Goal: Task Accomplishment & Management: Use online tool/utility

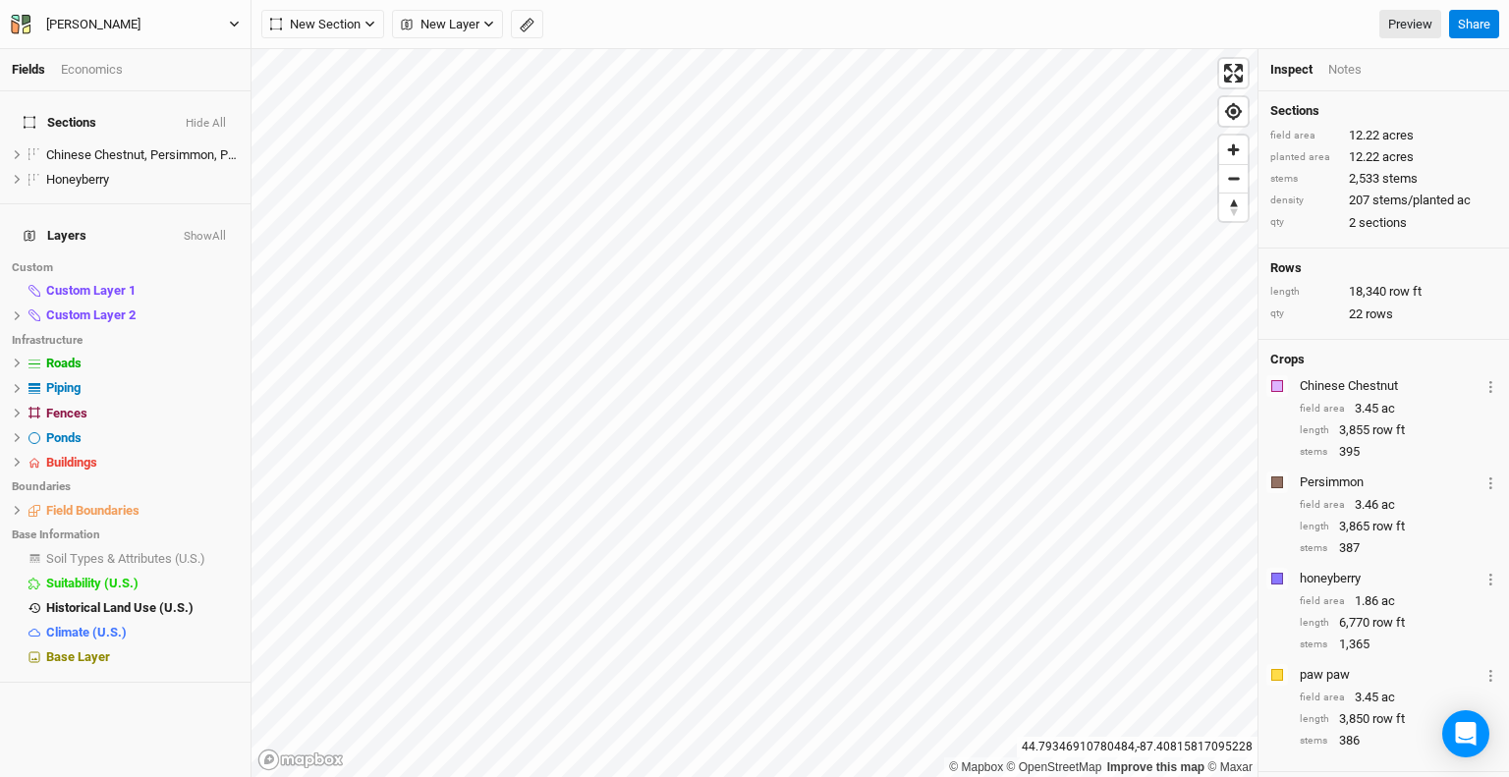
click at [20, 24] on icon "button" at bounding box center [21, 25] width 20 height 20
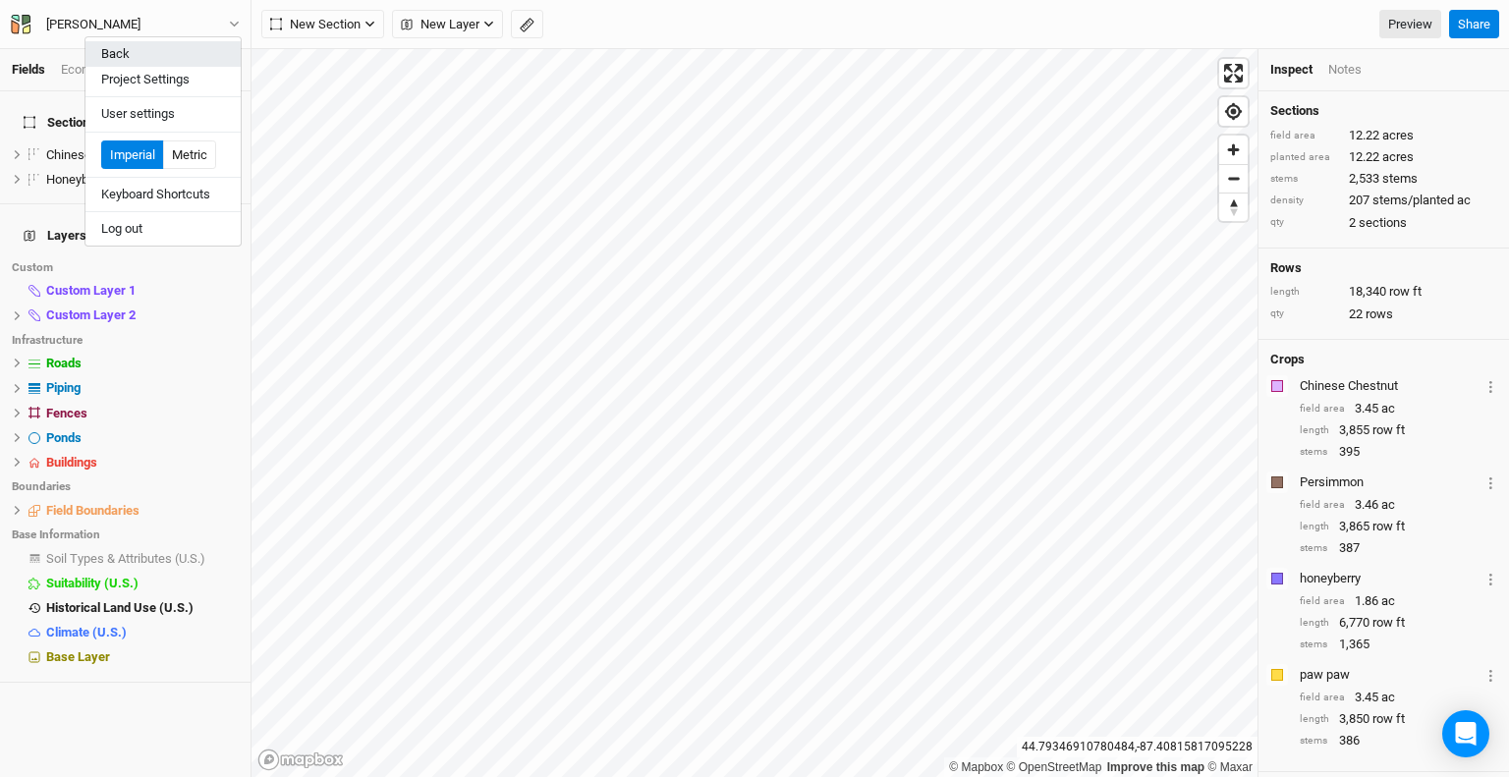
click at [164, 51] on button "Back" at bounding box center [162, 54] width 155 height 26
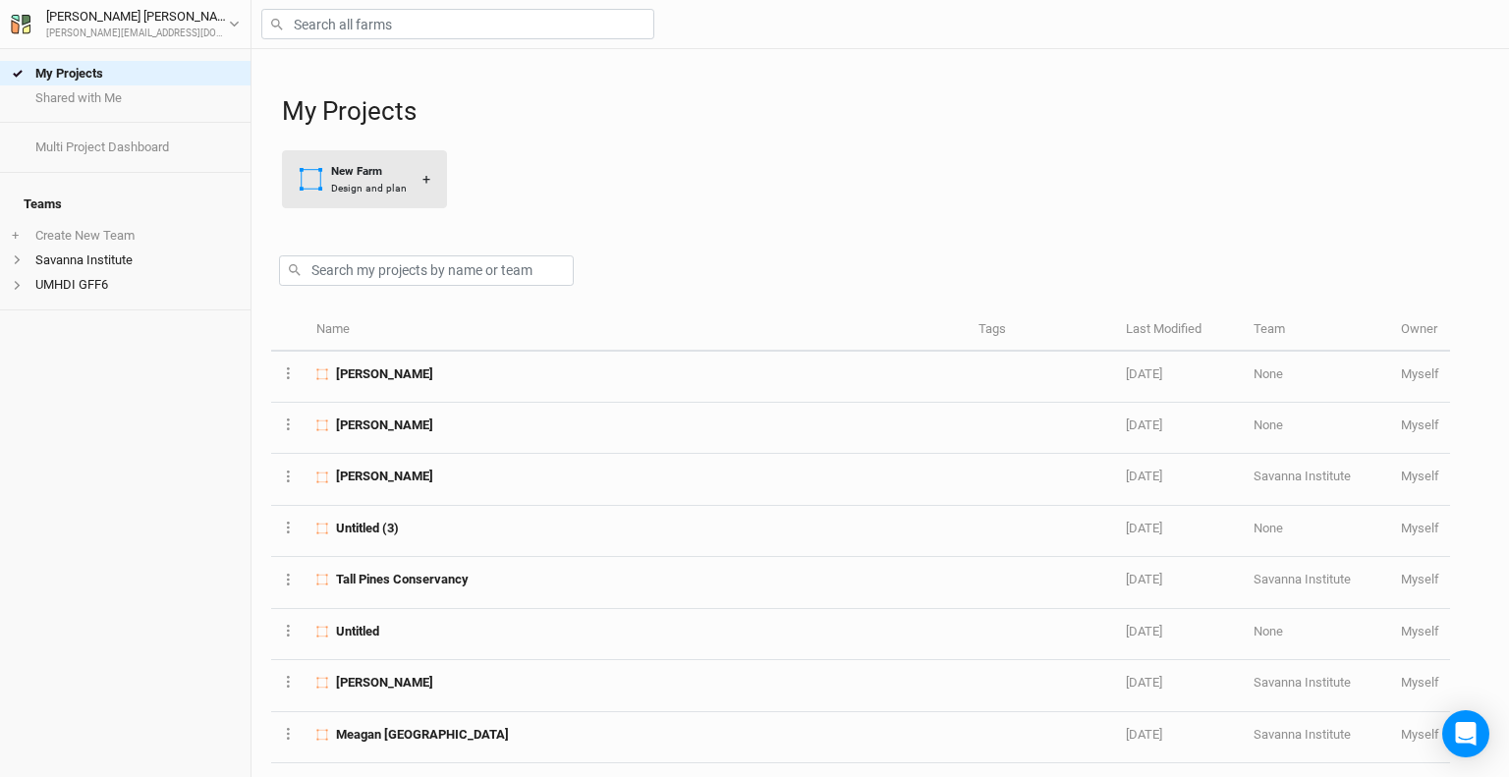
click at [381, 186] on div "Design and plan" at bounding box center [369, 188] width 76 height 15
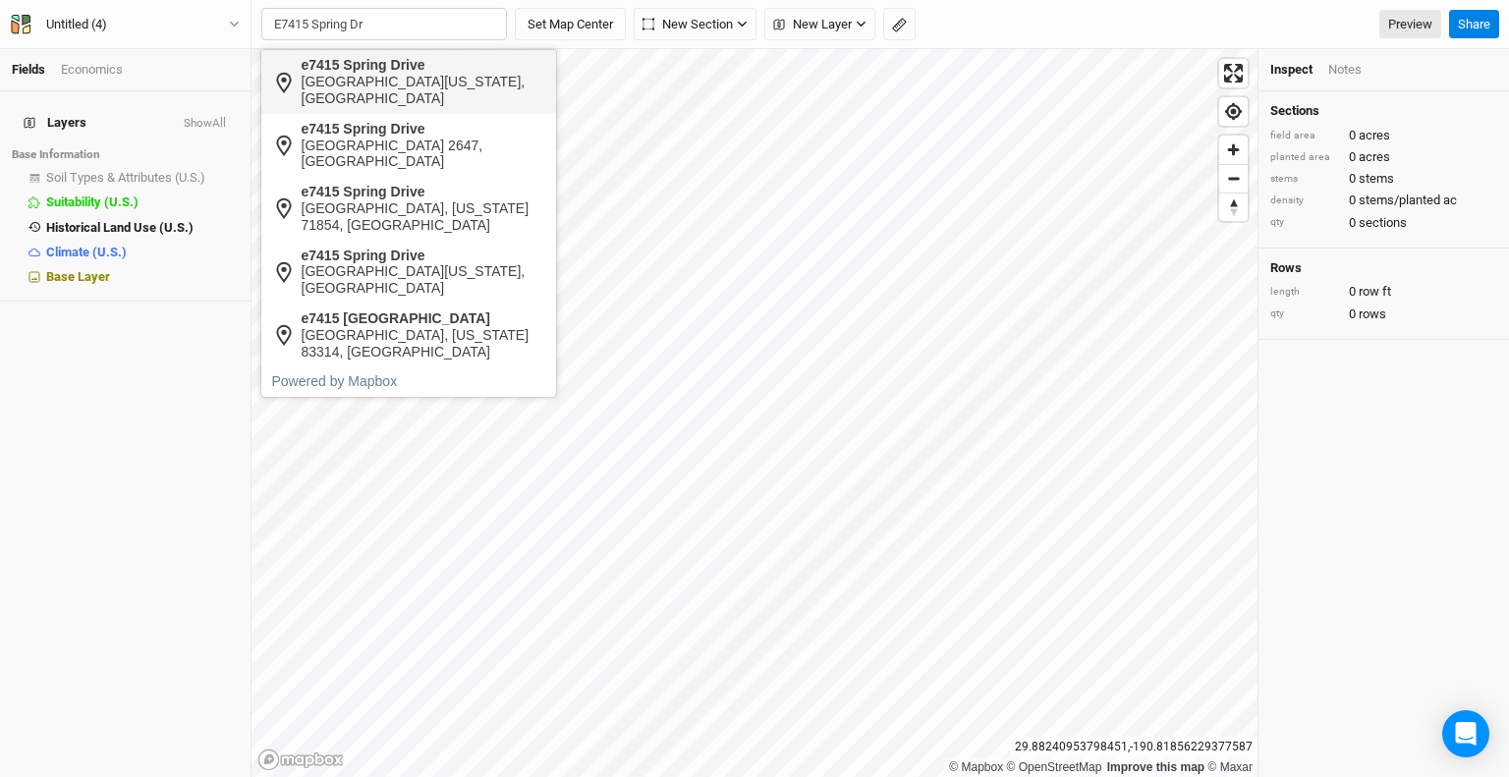
click at [428, 93] on div "[GEOGRAPHIC_DATA][US_STATE], [GEOGRAPHIC_DATA]" at bounding box center [424, 90] width 245 height 33
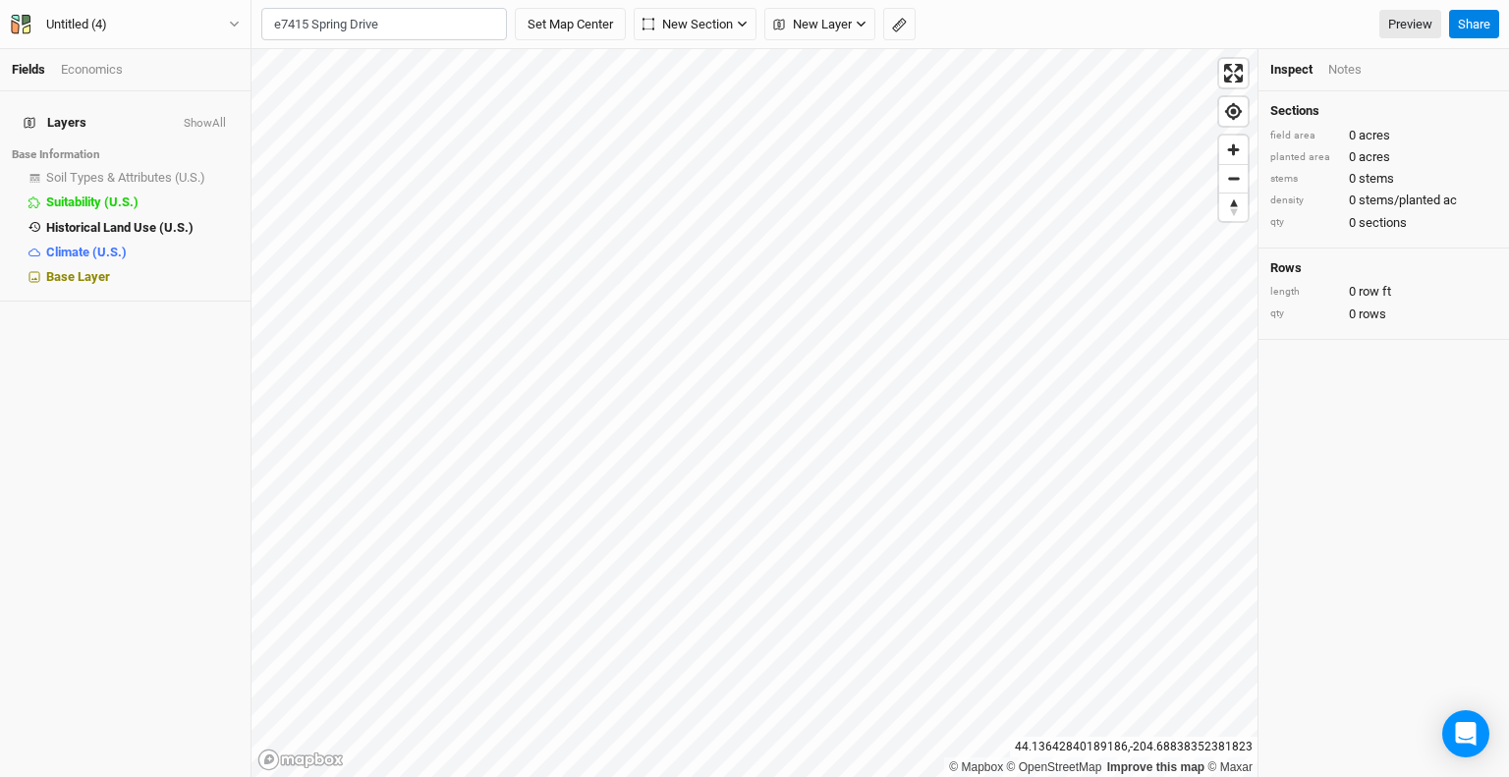
type input "[STREET_ADDRESS][US_STATE]"
click at [63, 27] on div "Untitled (4)" at bounding box center [76, 25] width 61 height 20
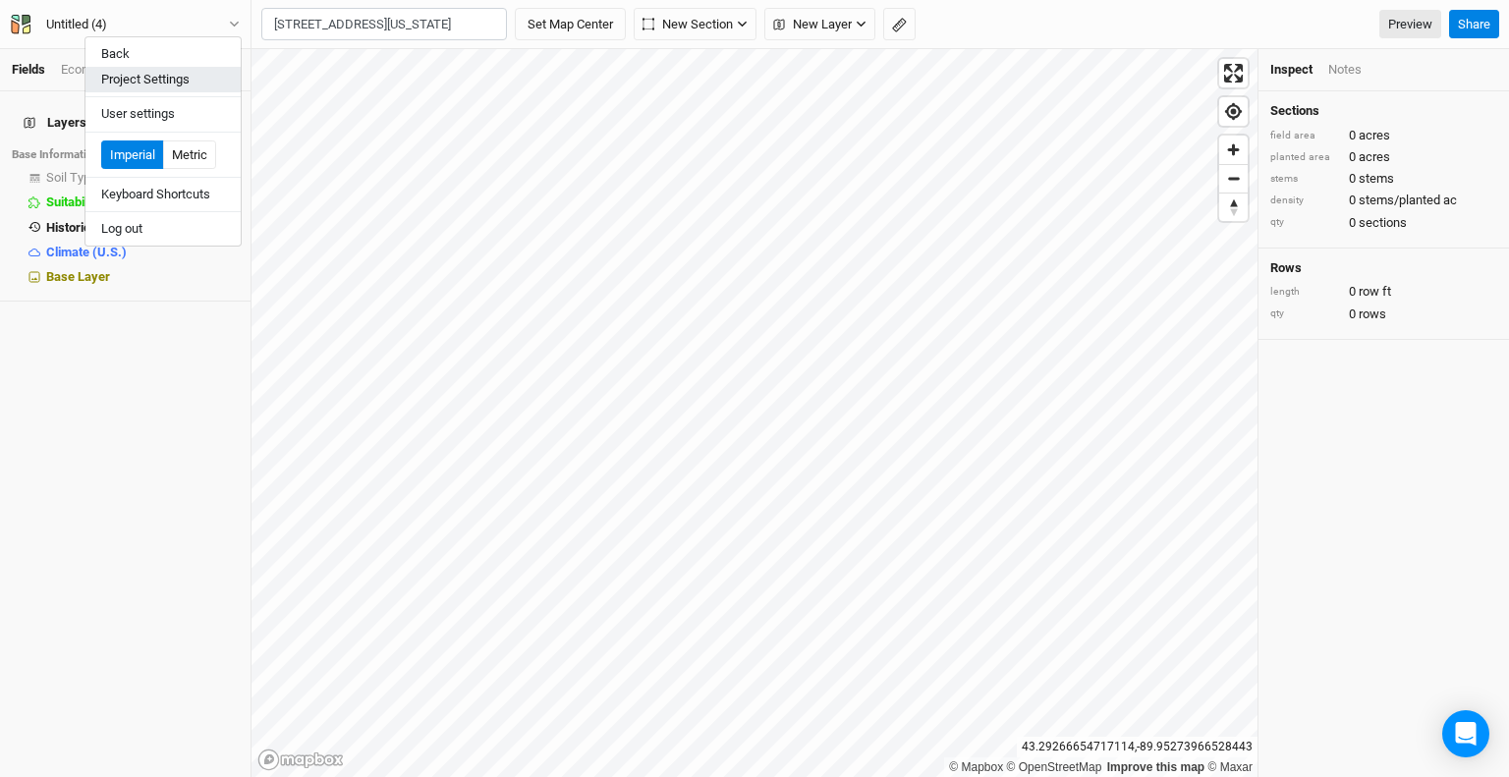
click at [131, 74] on button "Project Settings" at bounding box center [162, 80] width 155 height 26
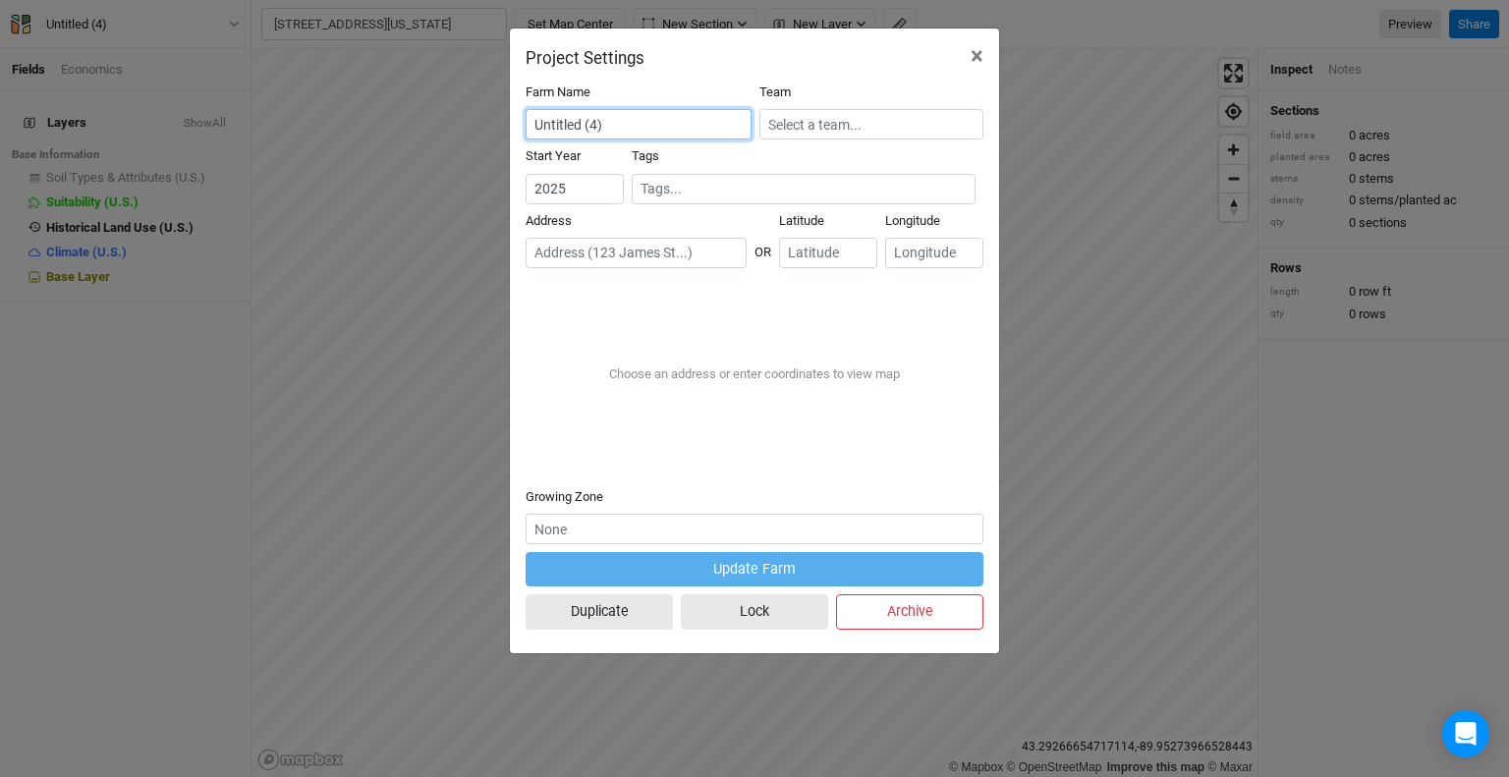
click at [625, 129] on input "Untitled (4)" at bounding box center [639, 124] width 226 height 30
drag, startPoint x: 642, startPoint y: 122, endPoint x: 401, endPoint y: 122, distance: 240.8
click at [401, 122] on div "Project Settings × Farm Name Untitled (4) Team Start Year [DATE] Tags Address O…" at bounding box center [754, 388] width 1509 height 777
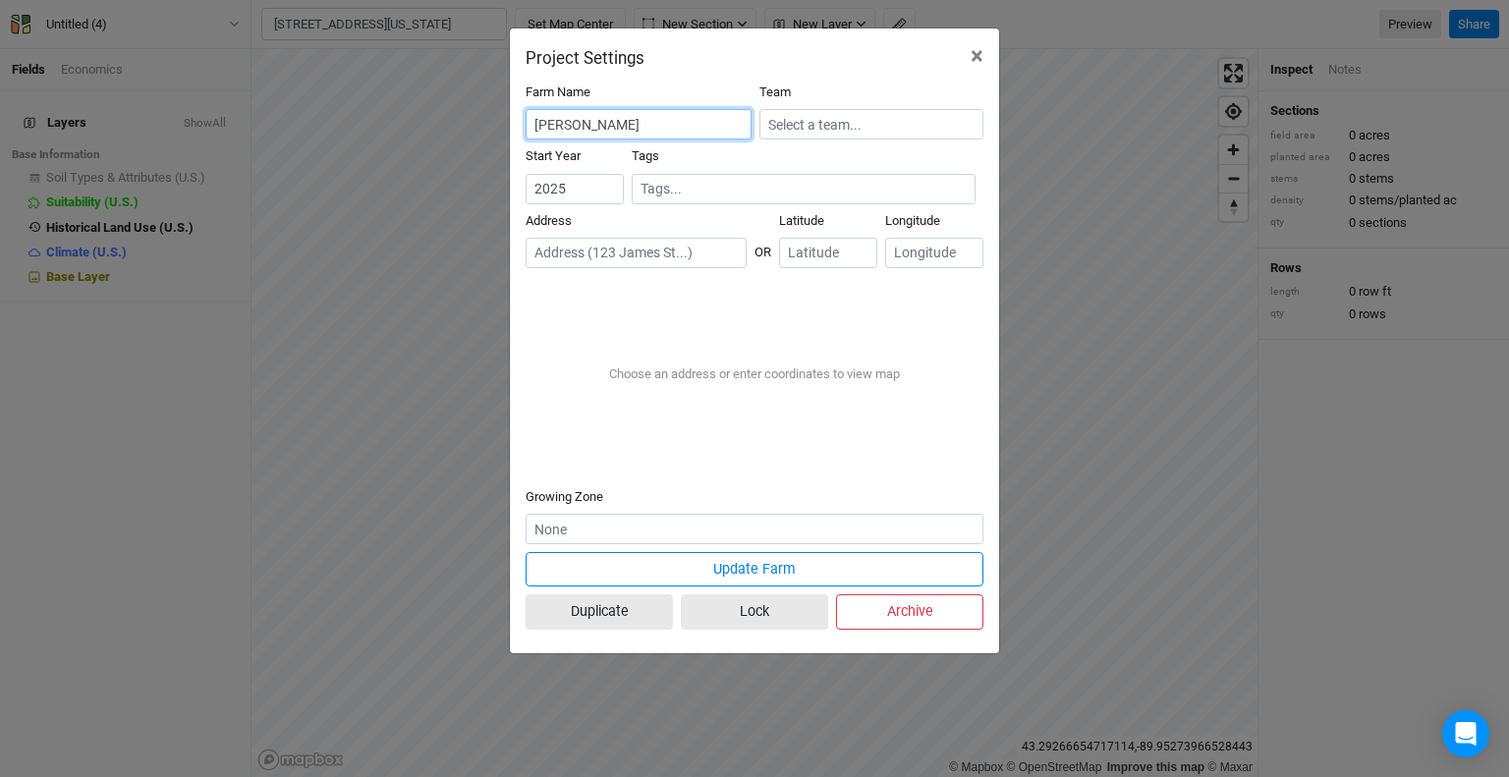
type input "[PERSON_NAME]"
type input "2026"
click at [606, 180] on input "2026" at bounding box center [575, 189] width 98 height 30
click at [621, 251] on input "text" at bounding box center [636, 253] width 221 height 30
paste input "E7415 Spring Dr"
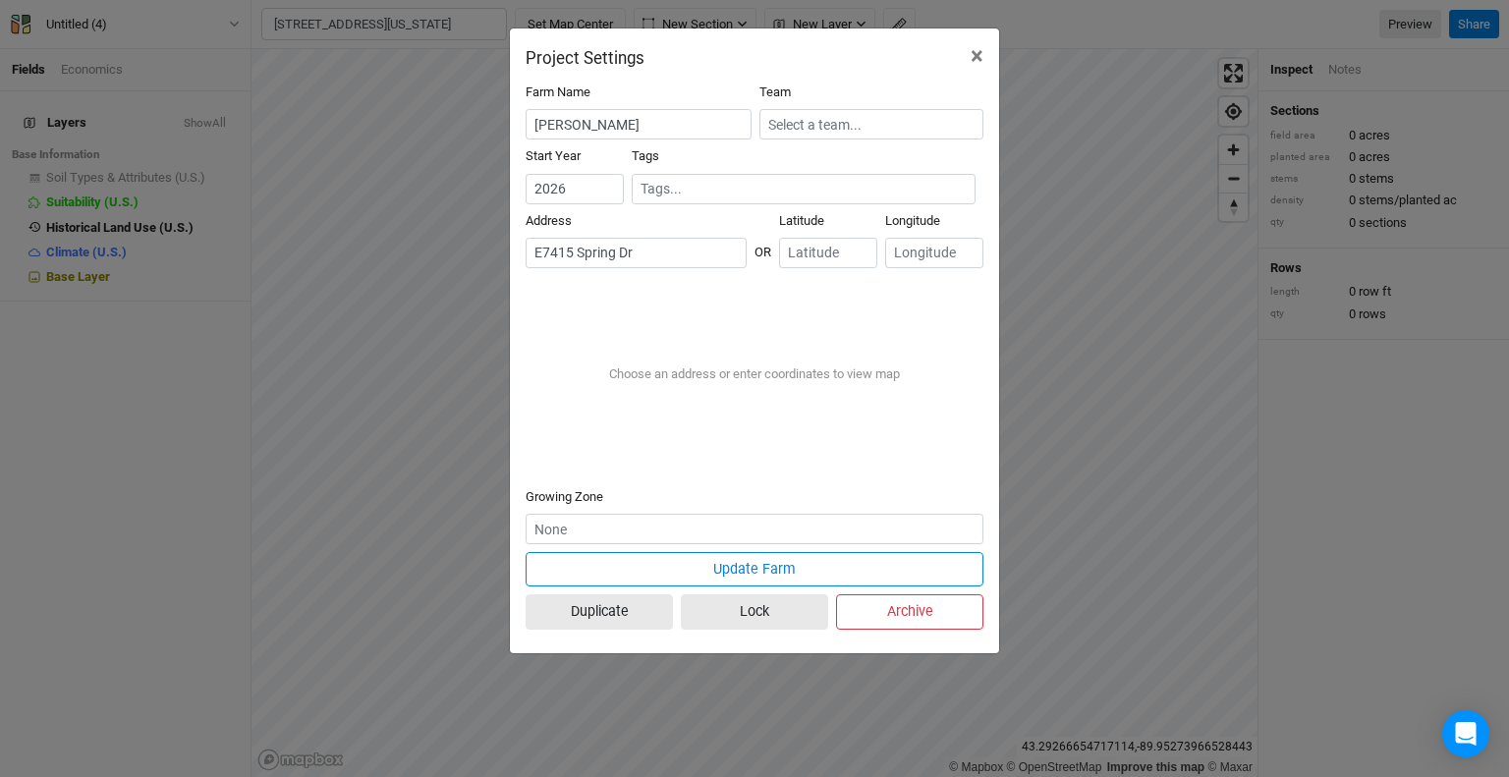
click at [679, 311] on div "[GEOGRAPHIC_DATA][US_STATE], [GEOGRAPHIC_DATA]" at bounding box center [687, 317] width 245 height 33
type input "[STREET_ADDRESS][US_STATE]"
type input "43.29164"
type input "-89.95192"
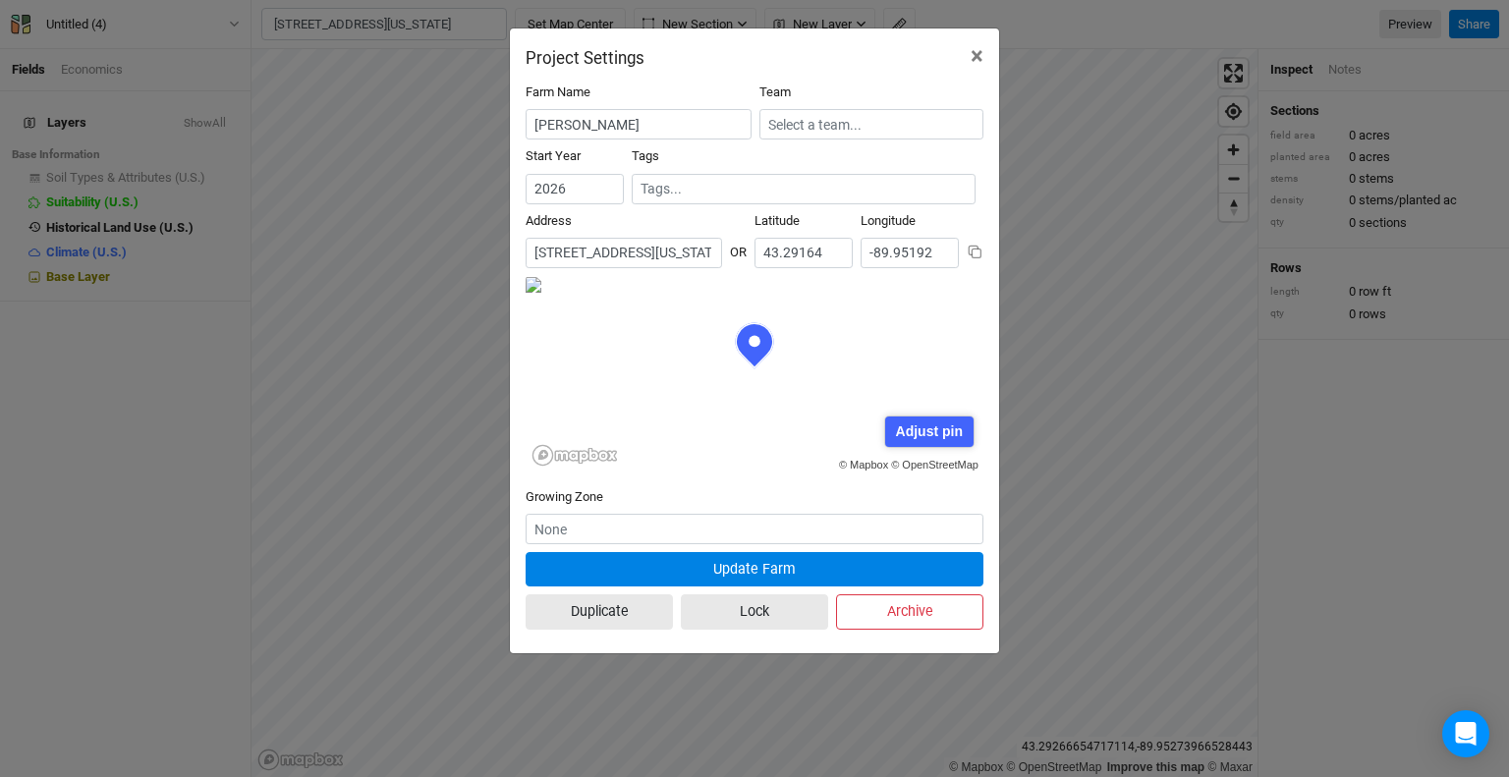
scroll to position [98, 228]
click at [754, 526] on input "text" at bounding box center [755, 529] width 458 height 30
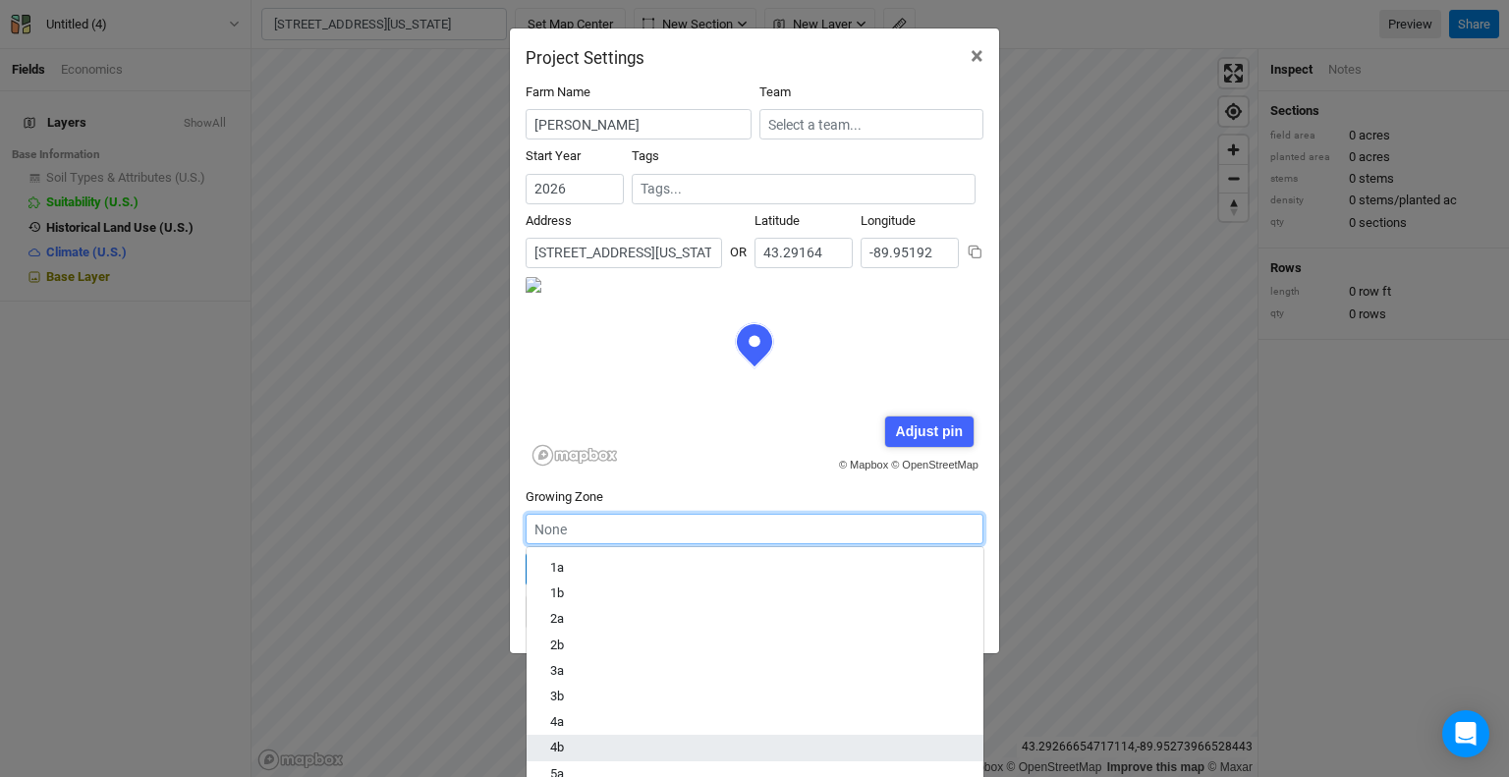
scroll to position [98, 0]
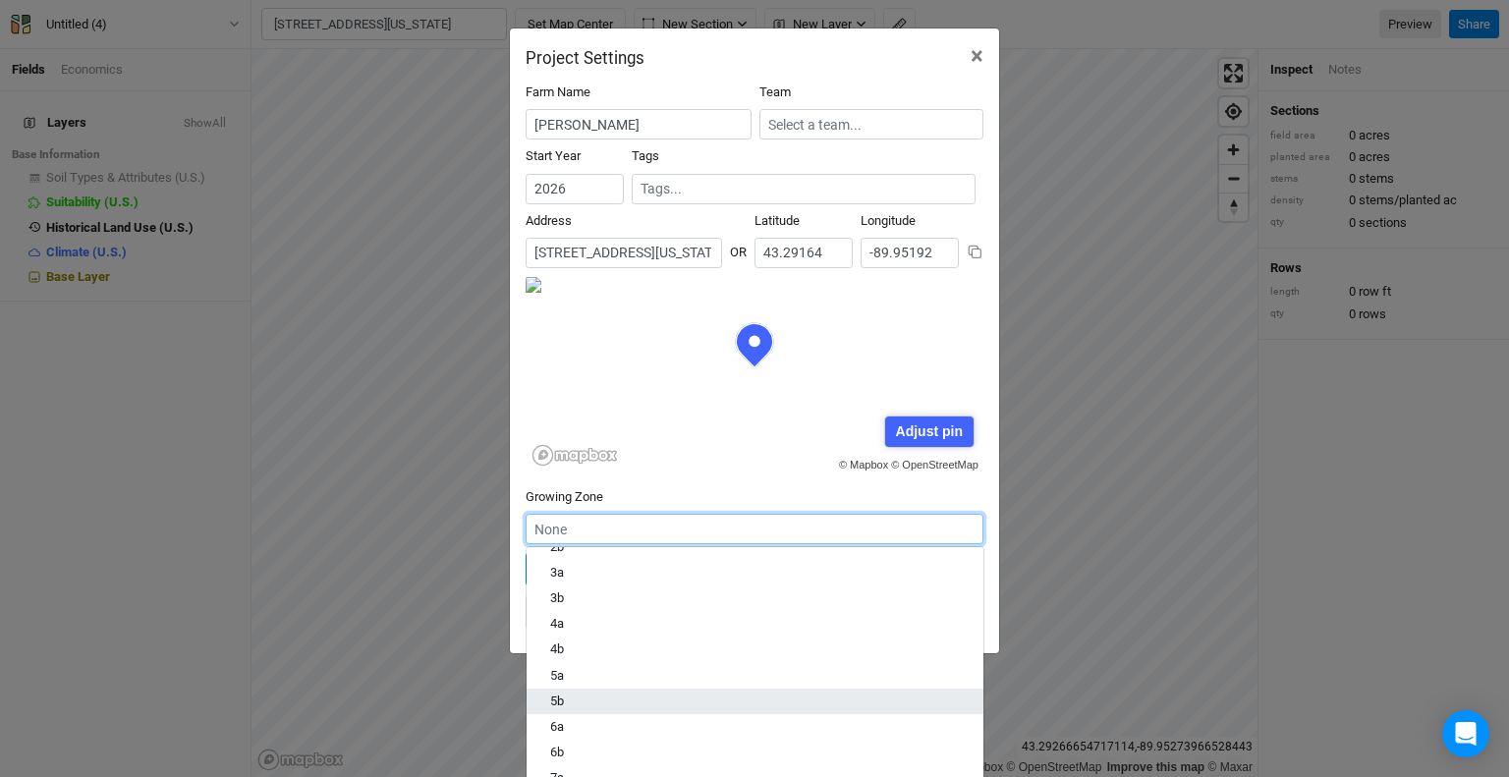
click at [680, 695] on div "5b" at bounding box center [755, 702] width 410 height 18
type input "5b"
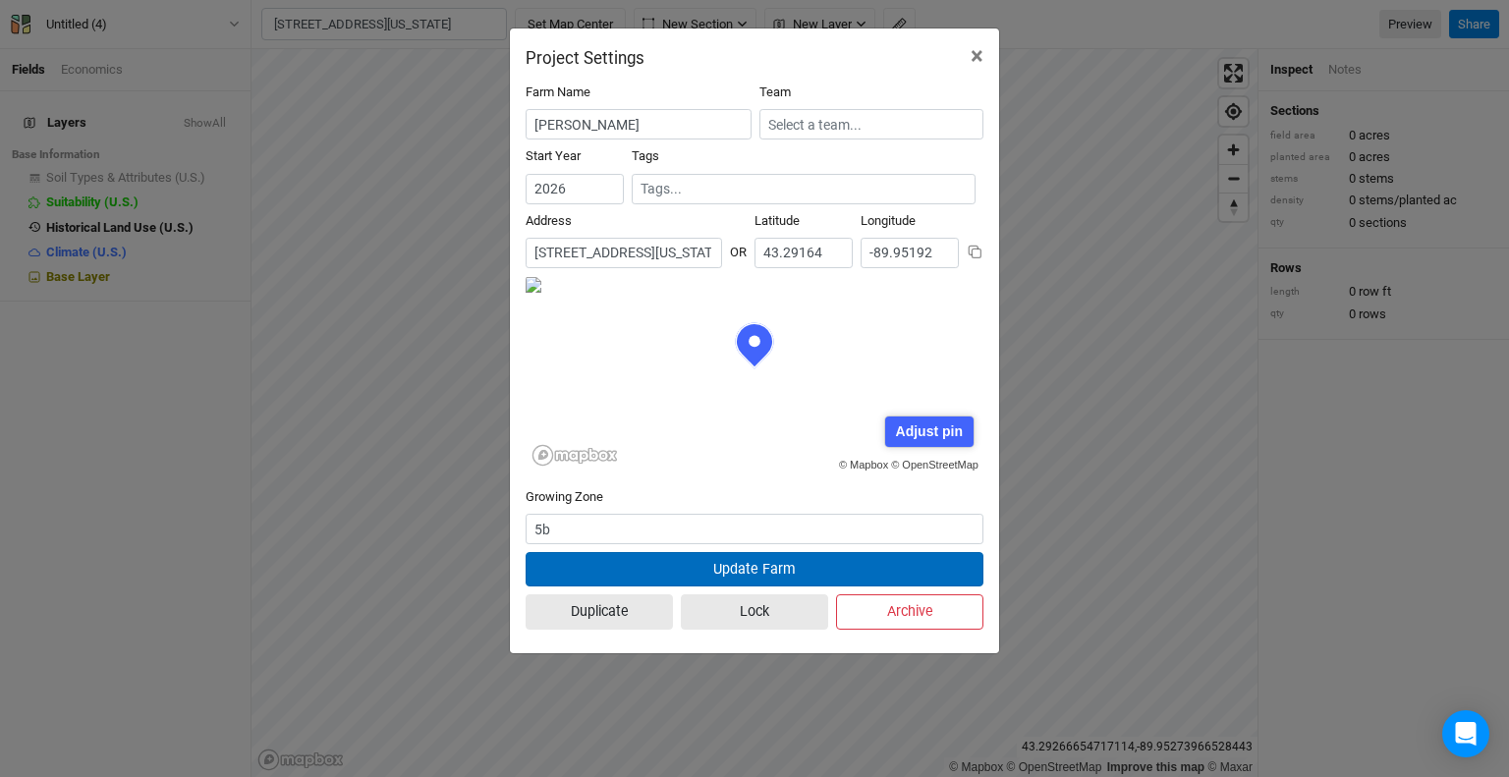
click at [739, 567] on button "Update Farm" at bounding box center [755, 569] width 458 height 34
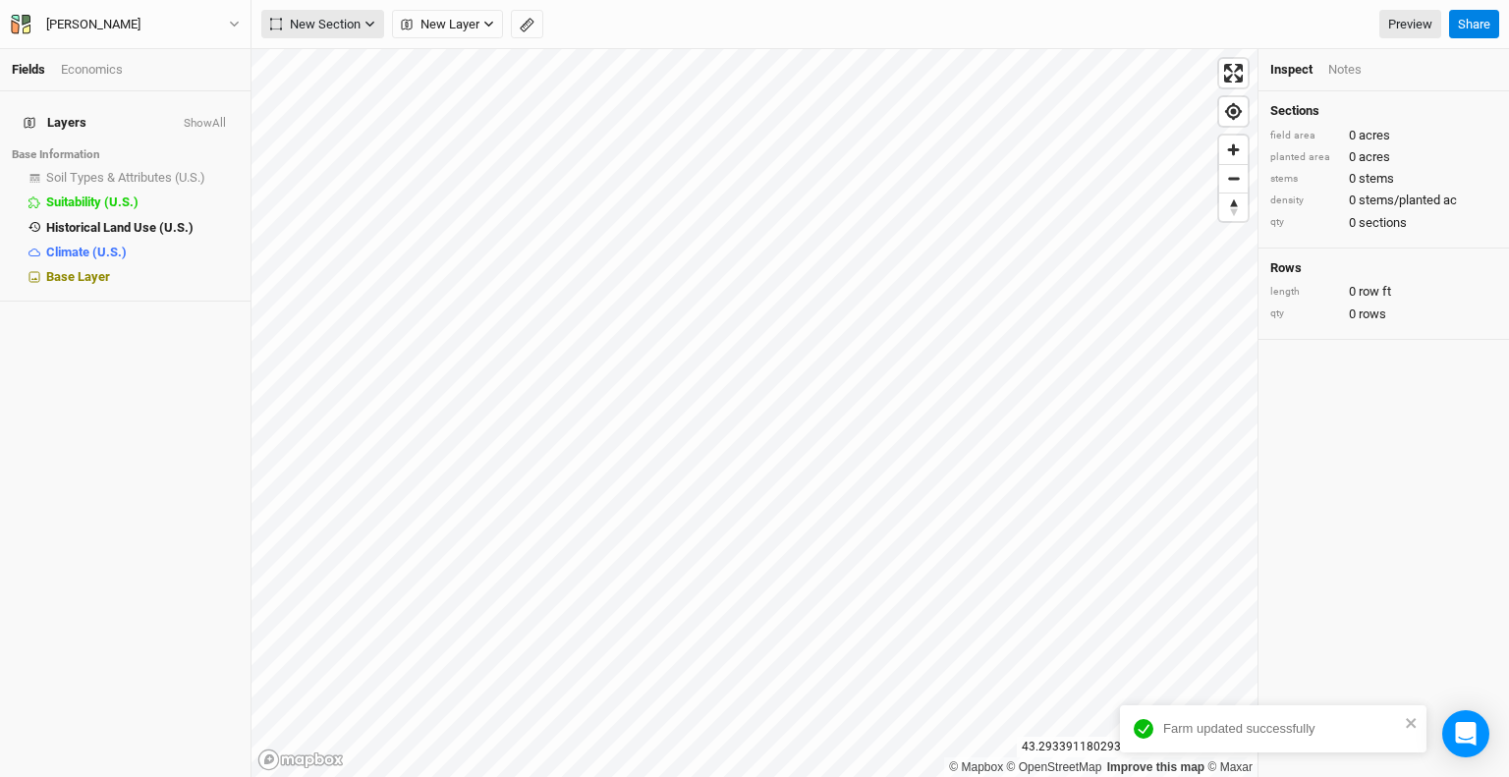
click at [366, 31] on button "New Section" at bounding box center [322, 24] width 123 height 29
click at [373, 76] on button "Grid" at bounding box center [339, 65] width 155 height 30
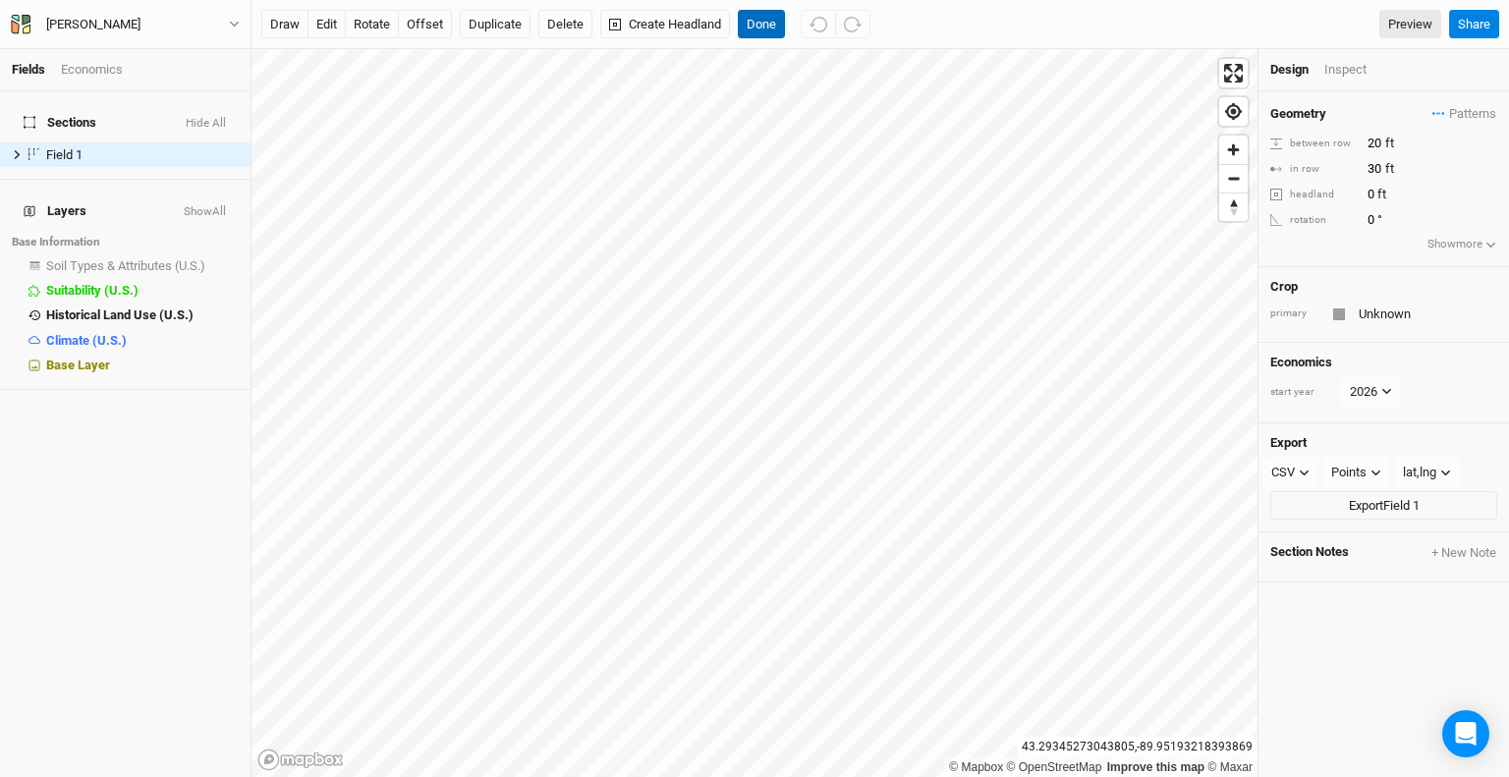
click at [753, 27] on button "Done" at bounding box center [761, 24] width 47 height 29
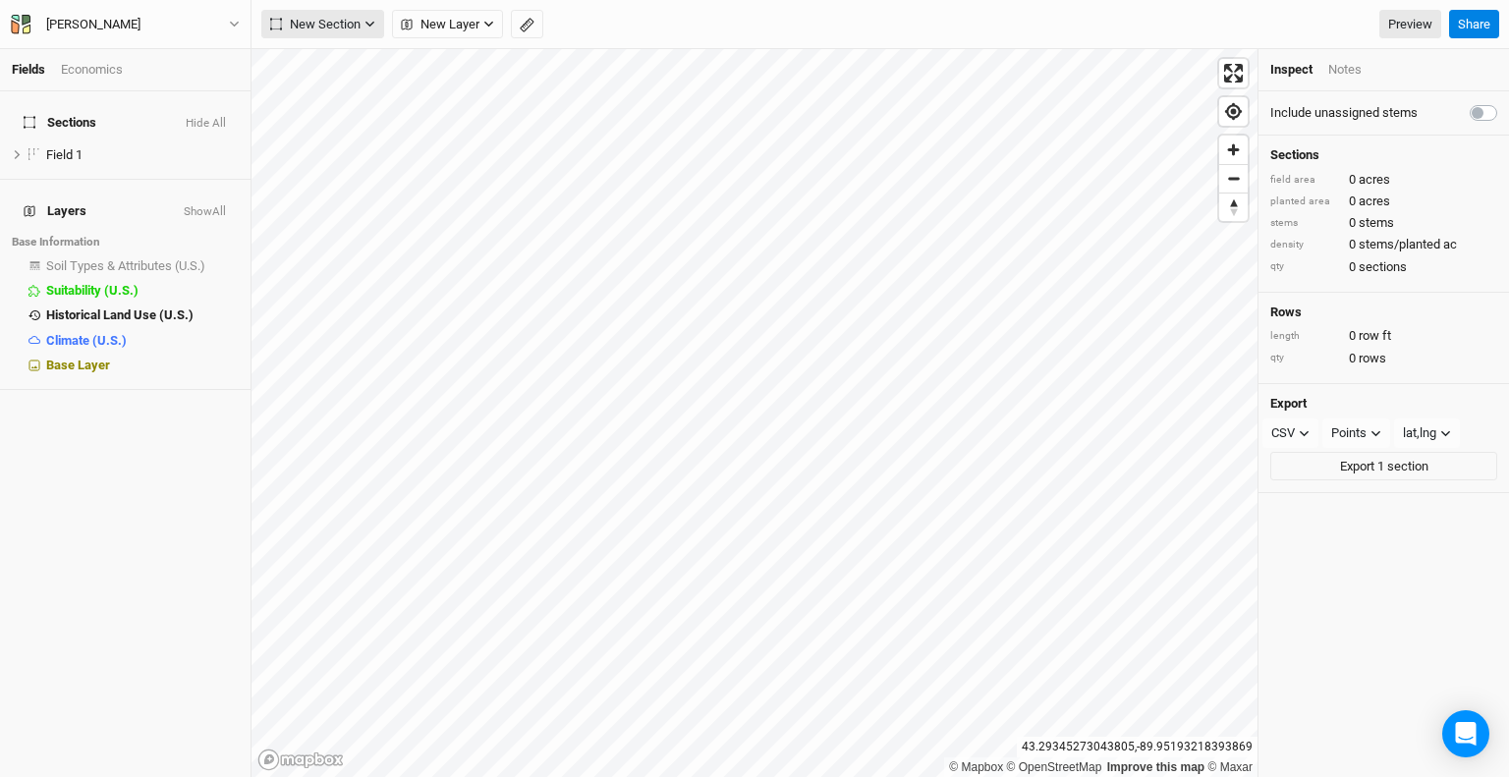
click at [358, 27] on span "New Section" at bounding box center [315, 25] width 90 height 20
click at [358, 71] on button "Grid" at bounding box center [339, 65] width 155 height 30
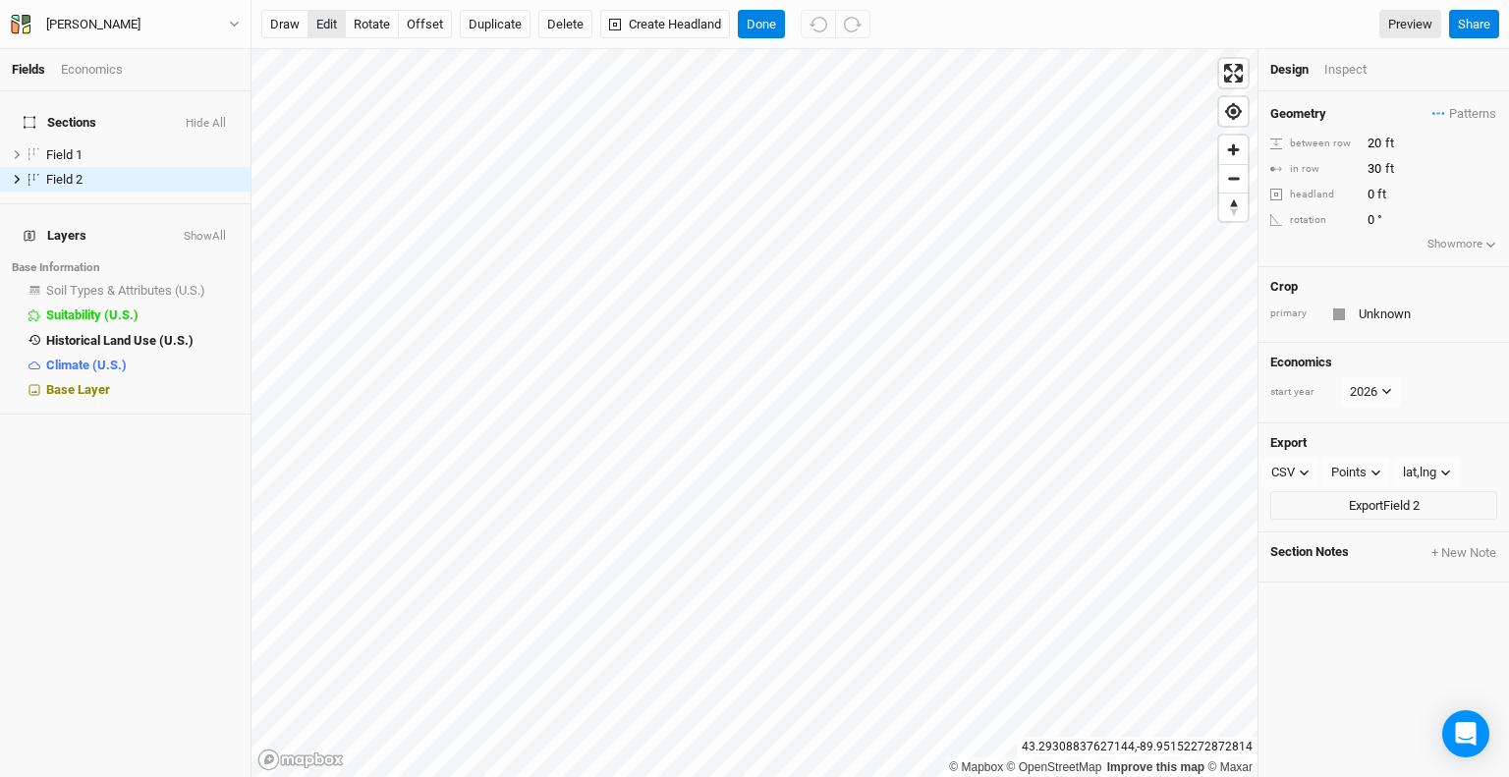
click at [341, 32] on button "edit" at bounding box center [327, 24] width 38 height 29
click at [753, 31] on button "Done" at bounding box center [761, 24] width 47 height 29
drag, startPoint x: 381, startPoint y: 23, endPoint x: 408, endPoint y: 38, distance: 30.8
click at [381, 23] on button "rotate" at bounding box center [372, 24] width 54 height 29
type input "2"
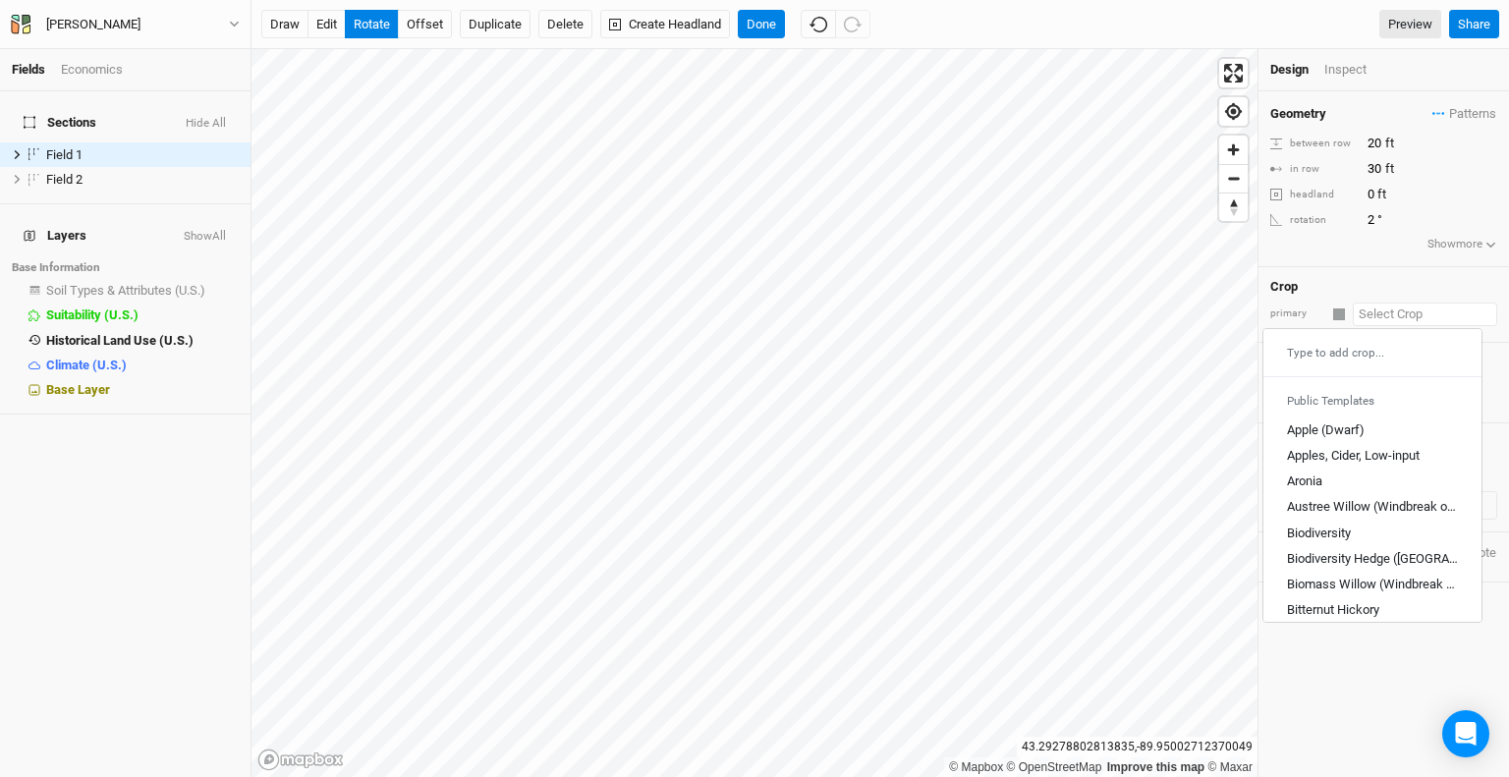
click at [1372, 313] on input "text" at bounding box center [1425, 315] width 144 height 24
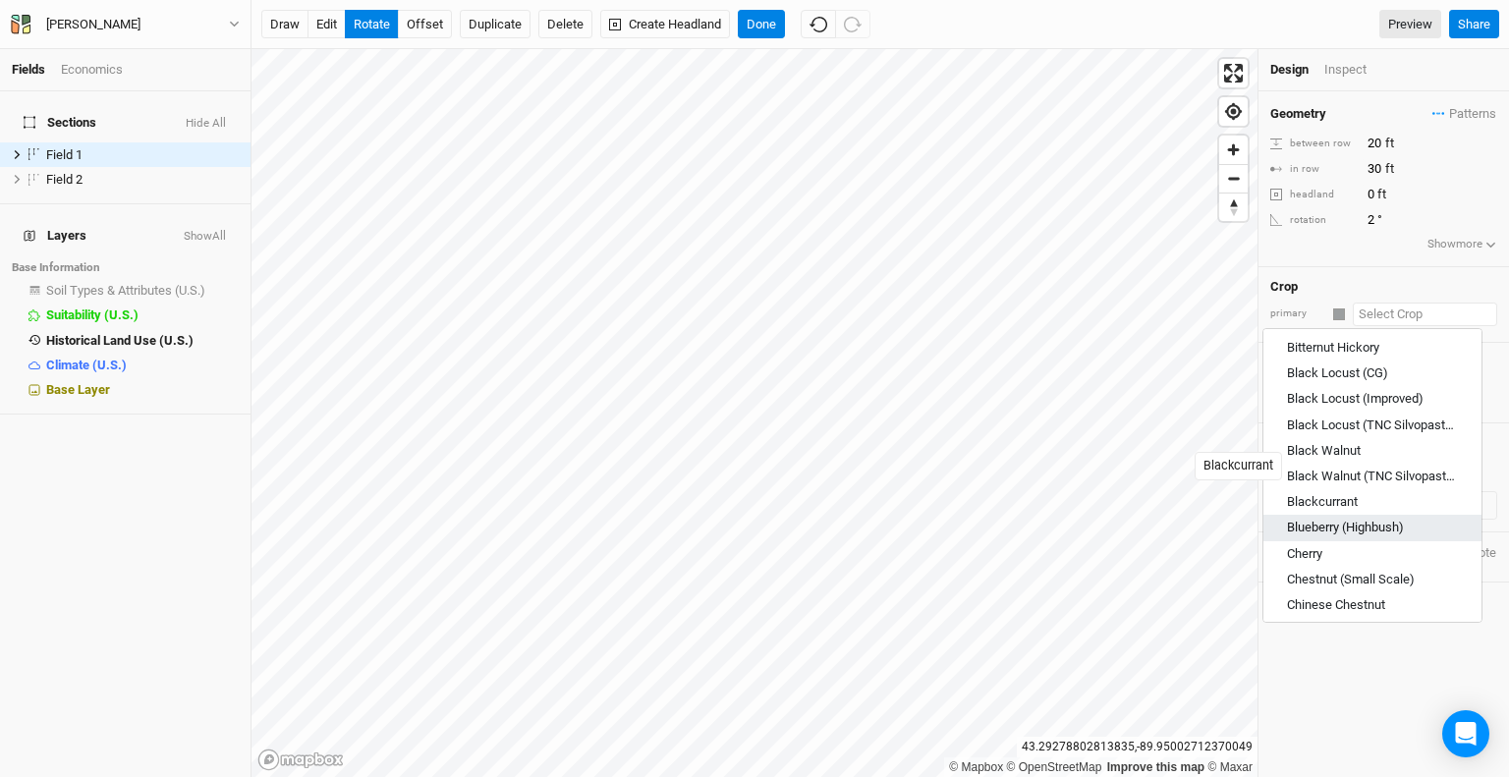
scroll to position [295, 0]
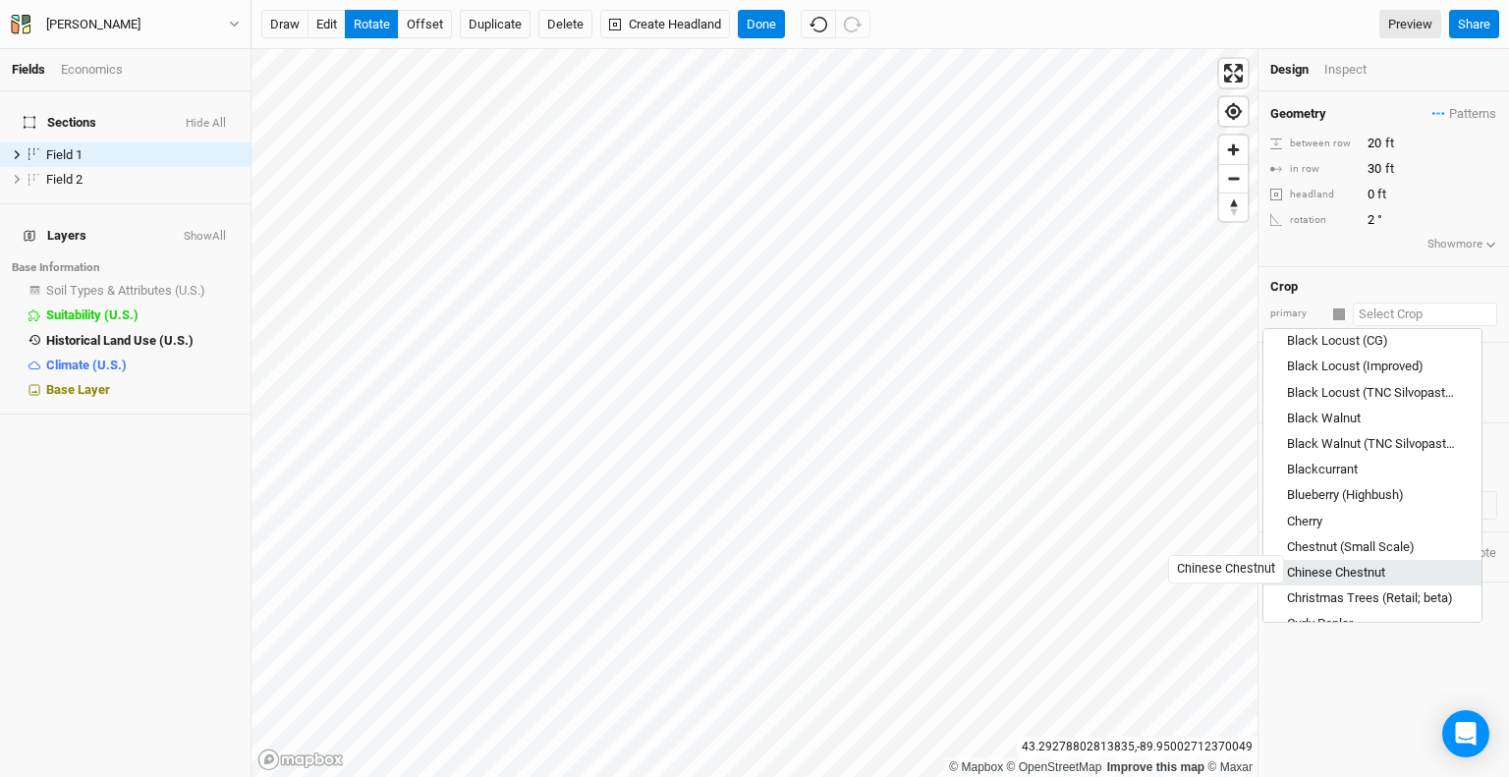
click at [1340, 572] on div "Chinese Chestnut" at bounding box center [1336, 573] width 98 height 18
type input "Chinese Chestnut"
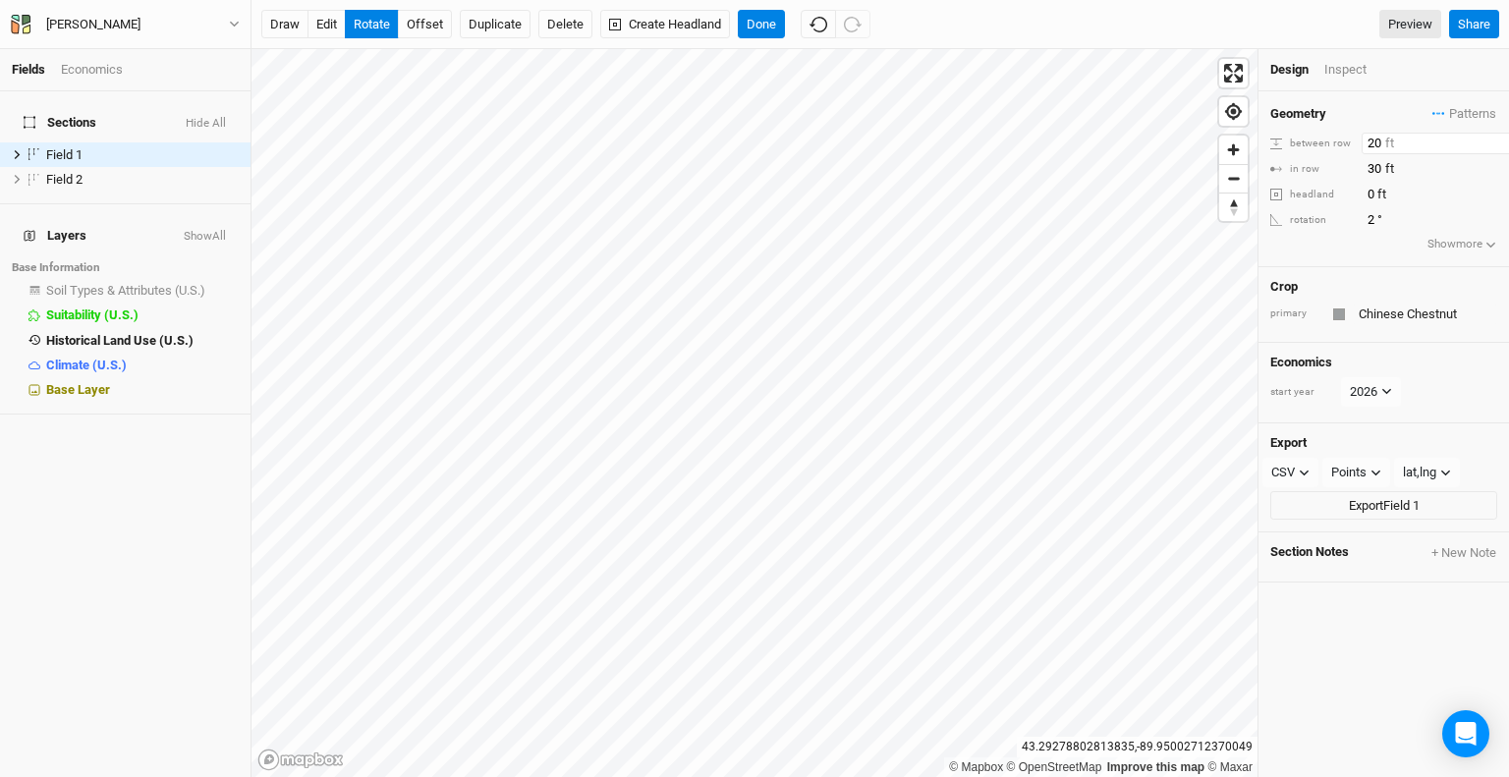
click at [1381, 142] on input "20" at bounding box center [1447, 144] width 171 height 22
type input "20"
click at [1376, 163] on input "20" at bounding box center [1447, 169] width 171 height 22
drag, startPoint x: 1380, startPoint y: 142, endPoint x: 1349, endPoint y: 143, distance: 30.5
click at [1351, 143] on div "between row 20 ft" at bounding box center [1384, 144] width 227 height 22
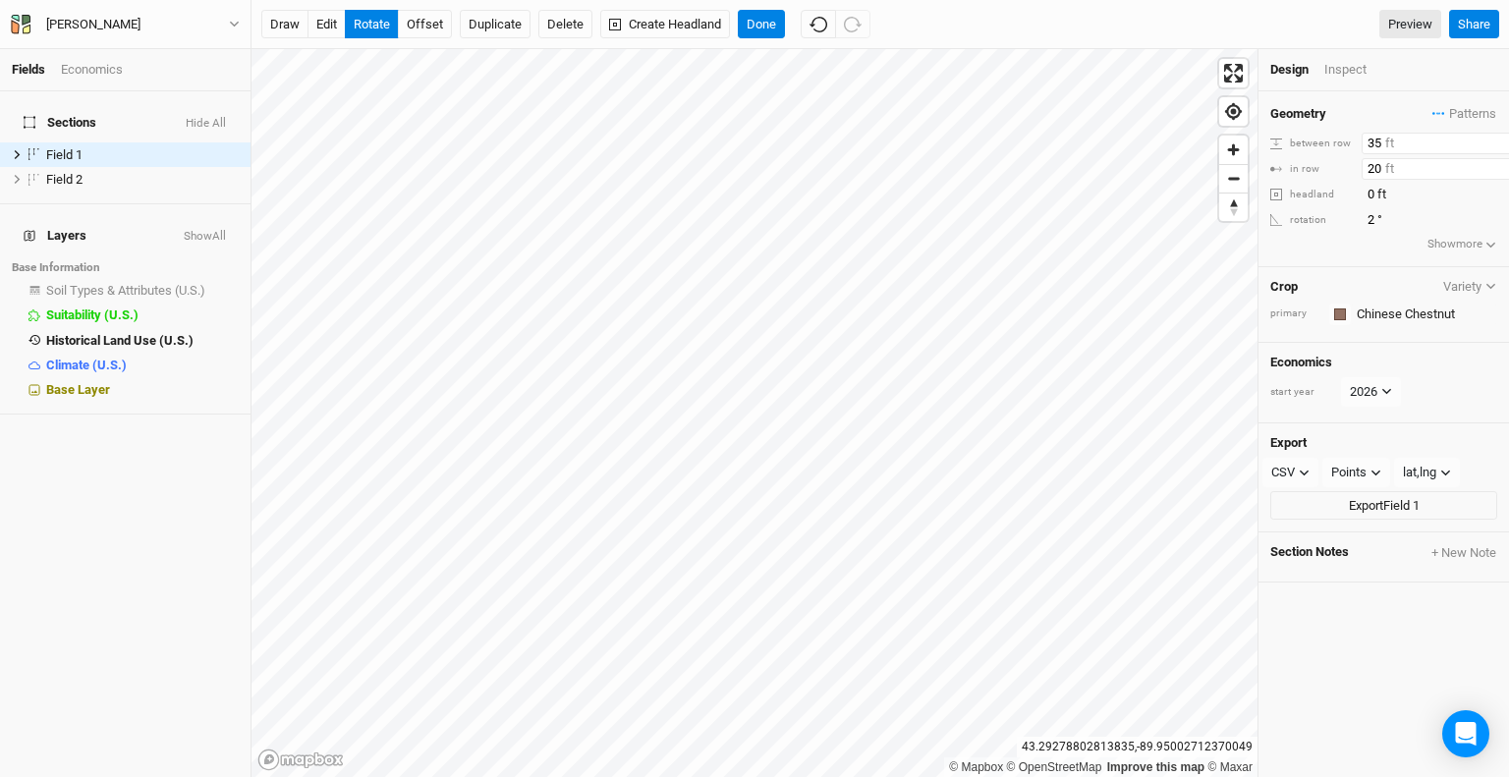
type input "35"
drag, startPoint x: 1380, startPoint y: 167, endPoint x: 1327, endPoint y: 166, distance: 53.1
click at [1327, 166] on div "in row 20 ft" at bounding box center [1384, 169] width 227 height 22
type input "15"
click at [1317, 258] on div "Geometry Patterns ＋ New in-row pattern between row 35 ft in row 15 ft headland …" at bounding box center [1384, 179] width 251 height 176
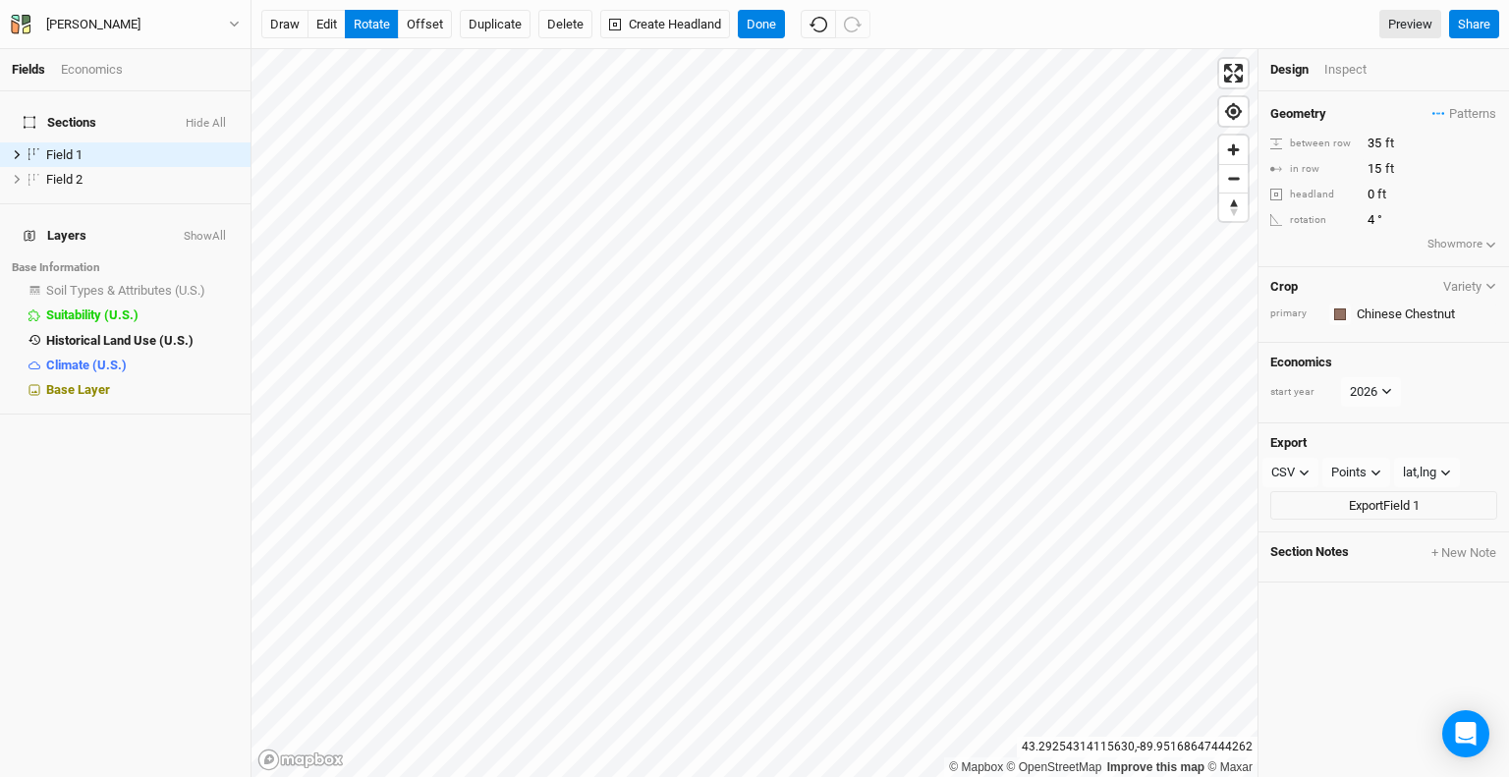
type input "6"
click at [768, 27] on button "Done" at bounding box center [761, 24] width 47 height 29
click at [1380, 167] on input "15" at bounding box center [1447, 169] width 171 height 22
drag, startPoint x: 1375, startPoint y: 193, endPoint x: 1339, endPoint y: 191, distance: 35.4
click at [1340, 192] on div "headland 0 ft" at bounding box center [1402, 195] width 262 height 22
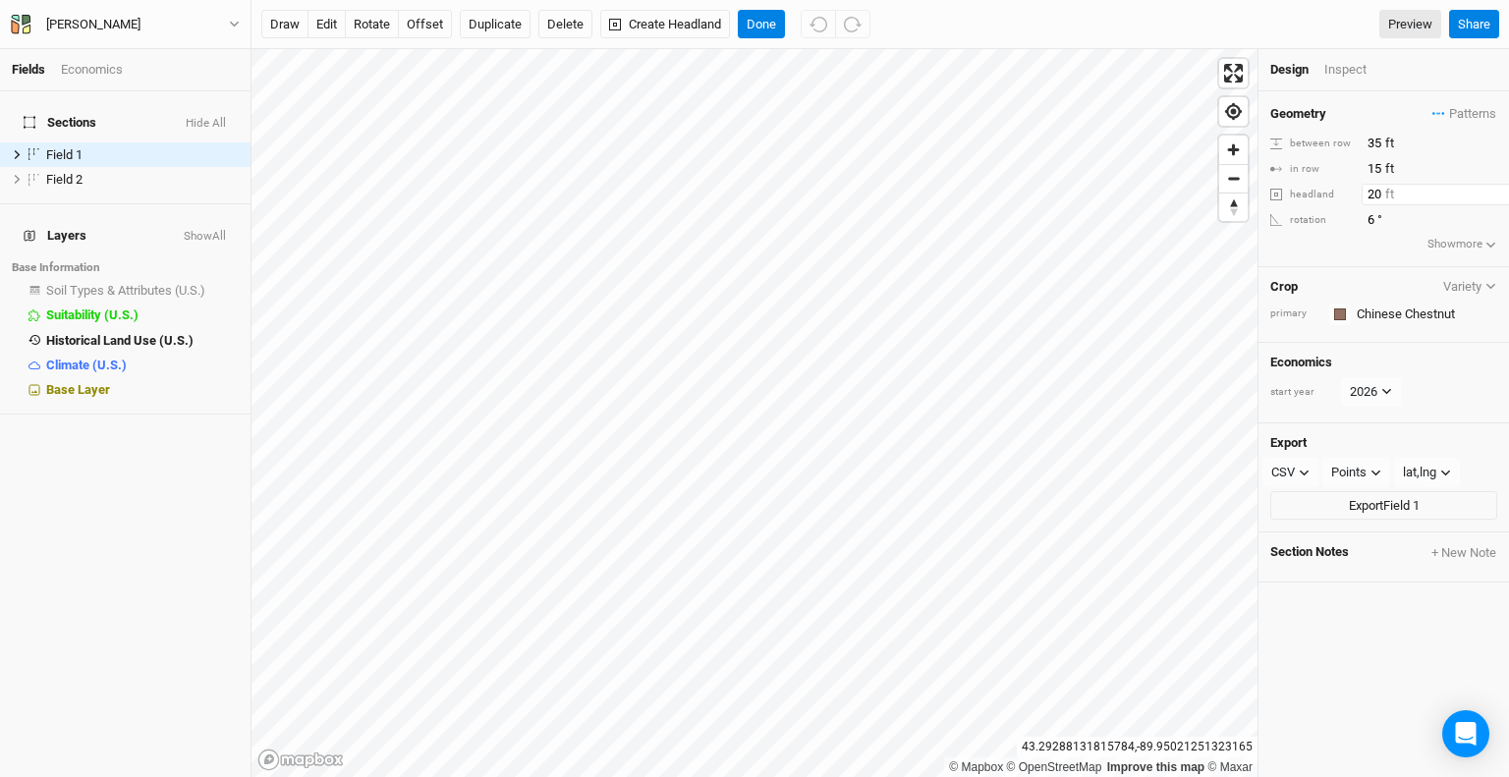
type input "20"
drag, startPoint x: 756, startPoint y: 36, endPoint x: 763, endPoint y: 15, distance: 22.7
click at [759, 28] on button "Done" at bounding box center [761, 24] width 47 height 29
click at [1448, 195] on button "Flip Outside" at bounding box center [1461, 195] width 73 height 22
click at [1352, 166] on div "in row" at bounding box center [1314, 169] width 86 height 15
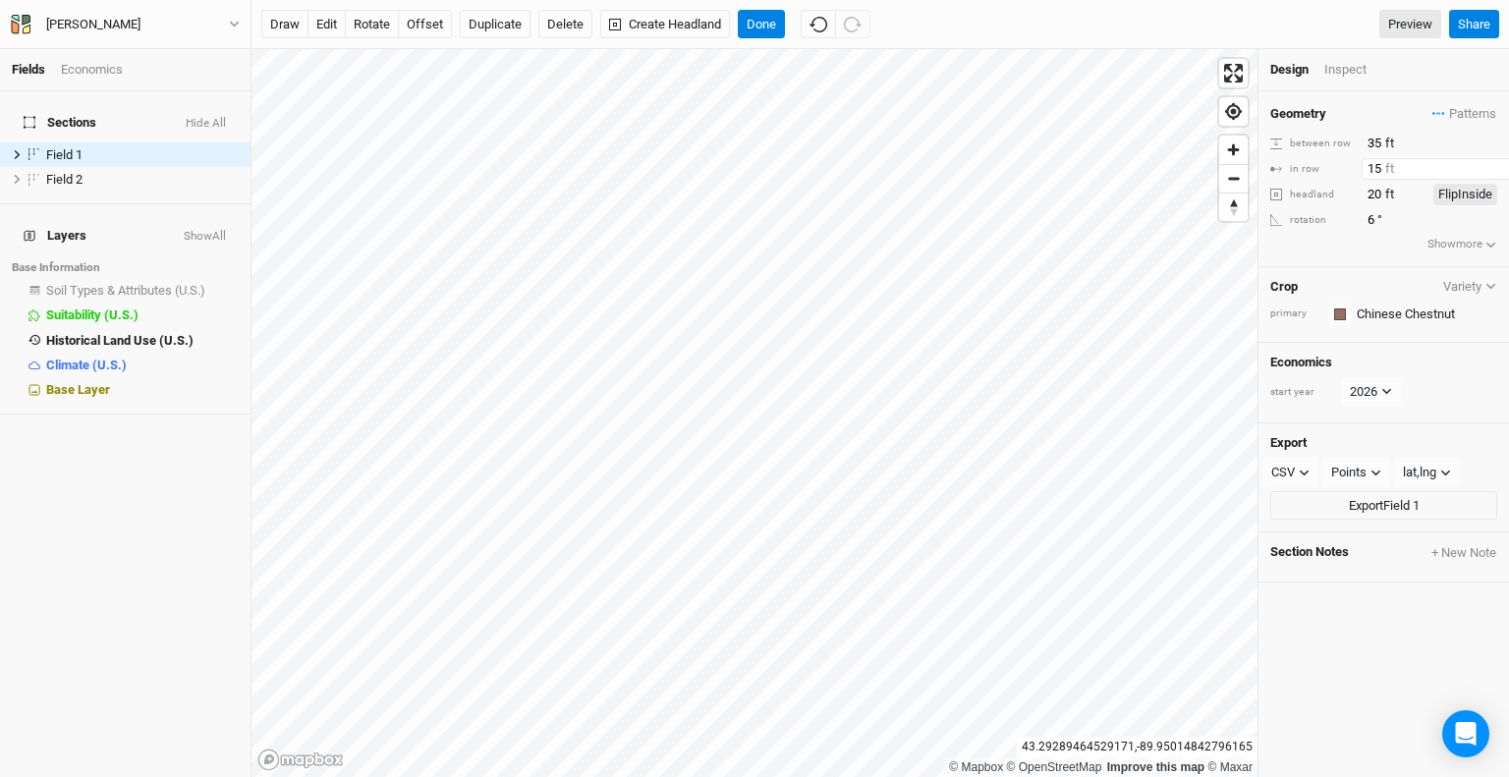
click at [1384, 166] on input "15" at bounding box center [1447, 169] width 171 height 22
click at [1381, 138] on input "35" at bounding box center [1447, 144] width 171 height 22
drag, startPoint x: 1380, startPoint y: 140, endPoint x: 1353, endPoint y: 144, distance: 27.0
click at [1353, 144] on div "between row 35 ft" at bounding box center [1384, 144] width 227 height 22
type input "30"
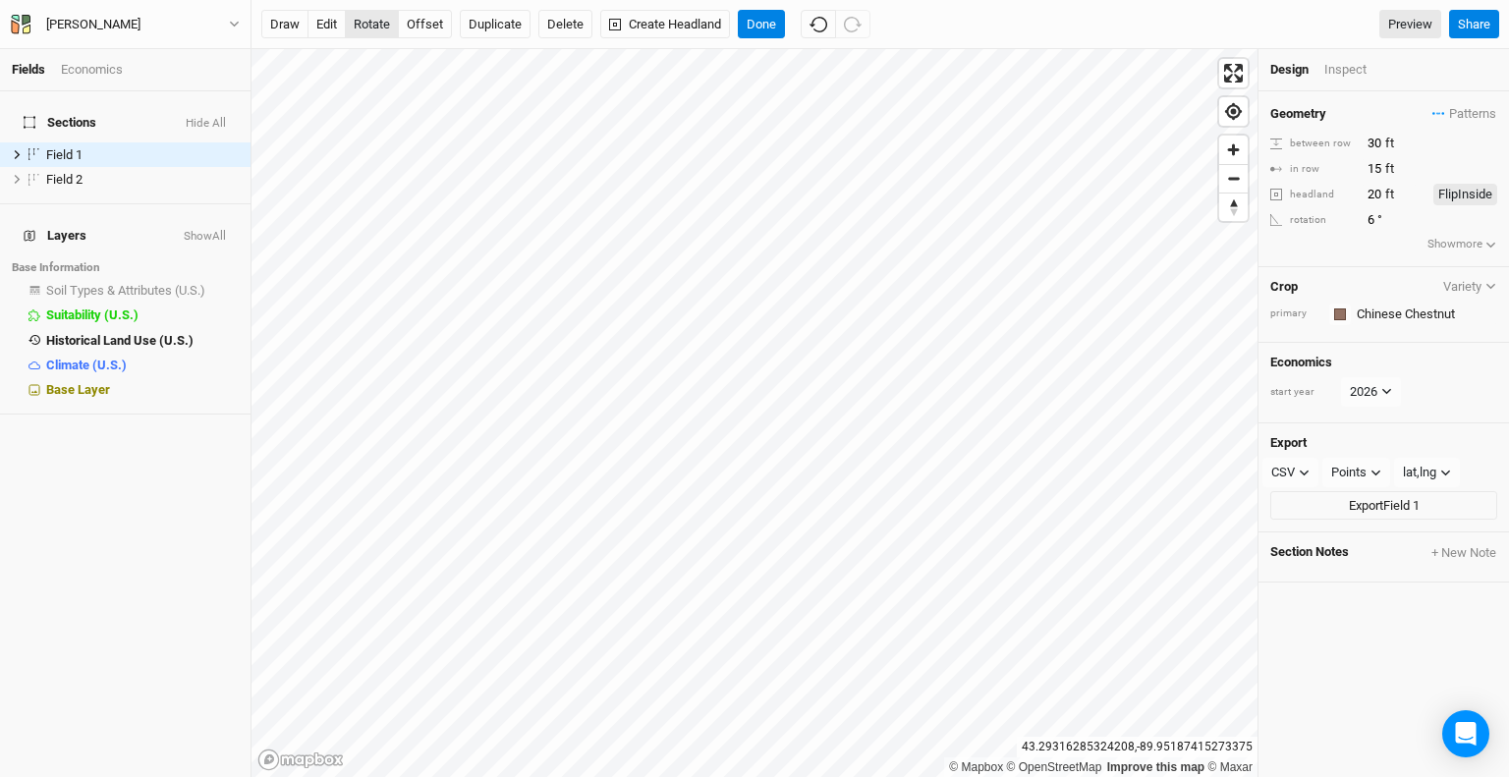
click at [369, 31] on button "rotate" at bounding box center [372, 24] width 54 height 29
type input "1.7"
click at [423, 31] on button "offset" at bounding box center [425, 24] width 54 height 29
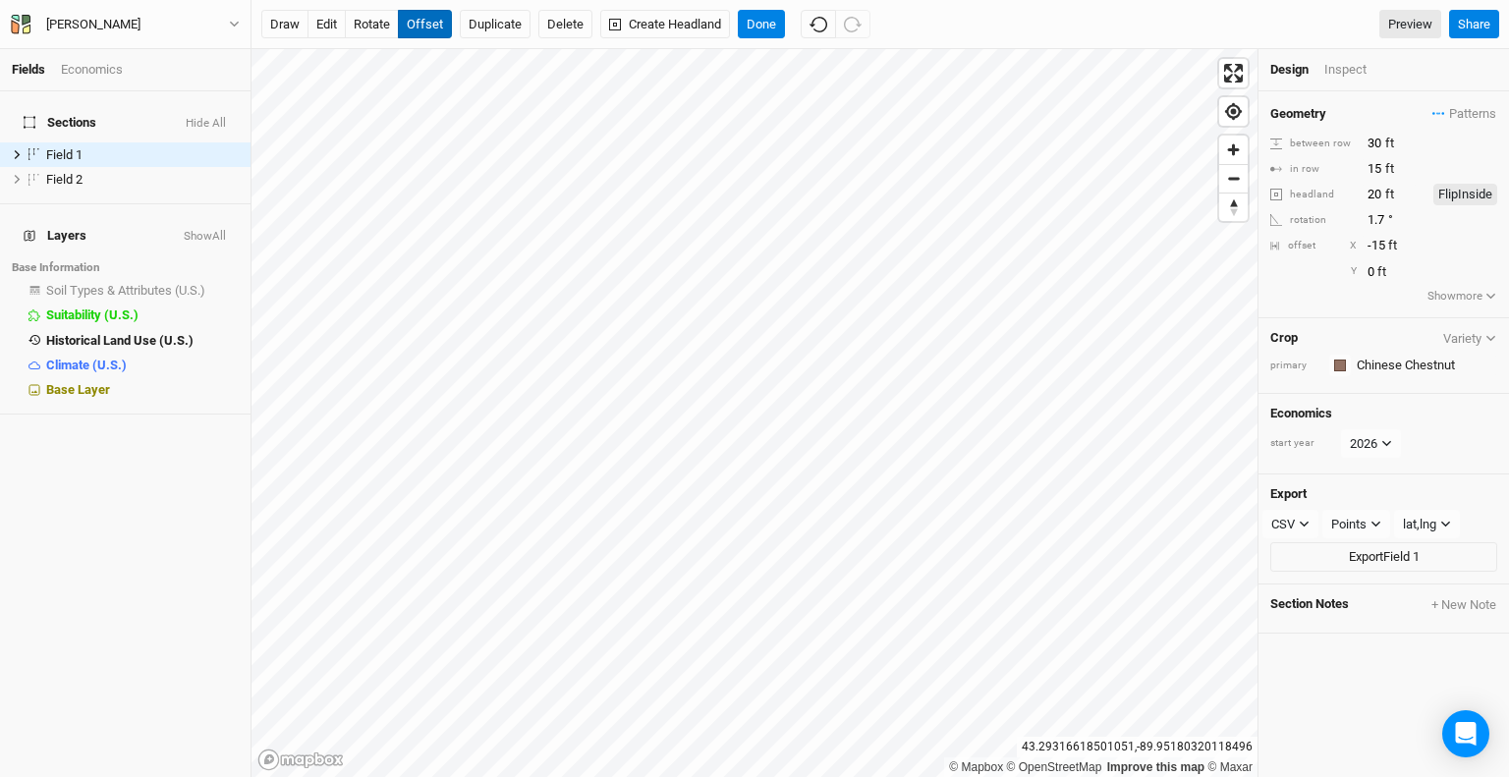
type input "-16"
click at [1380, 142] on input "30" at bounding box center [1447, 144] width 171 height 22
type input "35"
click at [760, 18] on button "Done" at bounding box center [761, 24] width 47 height 29
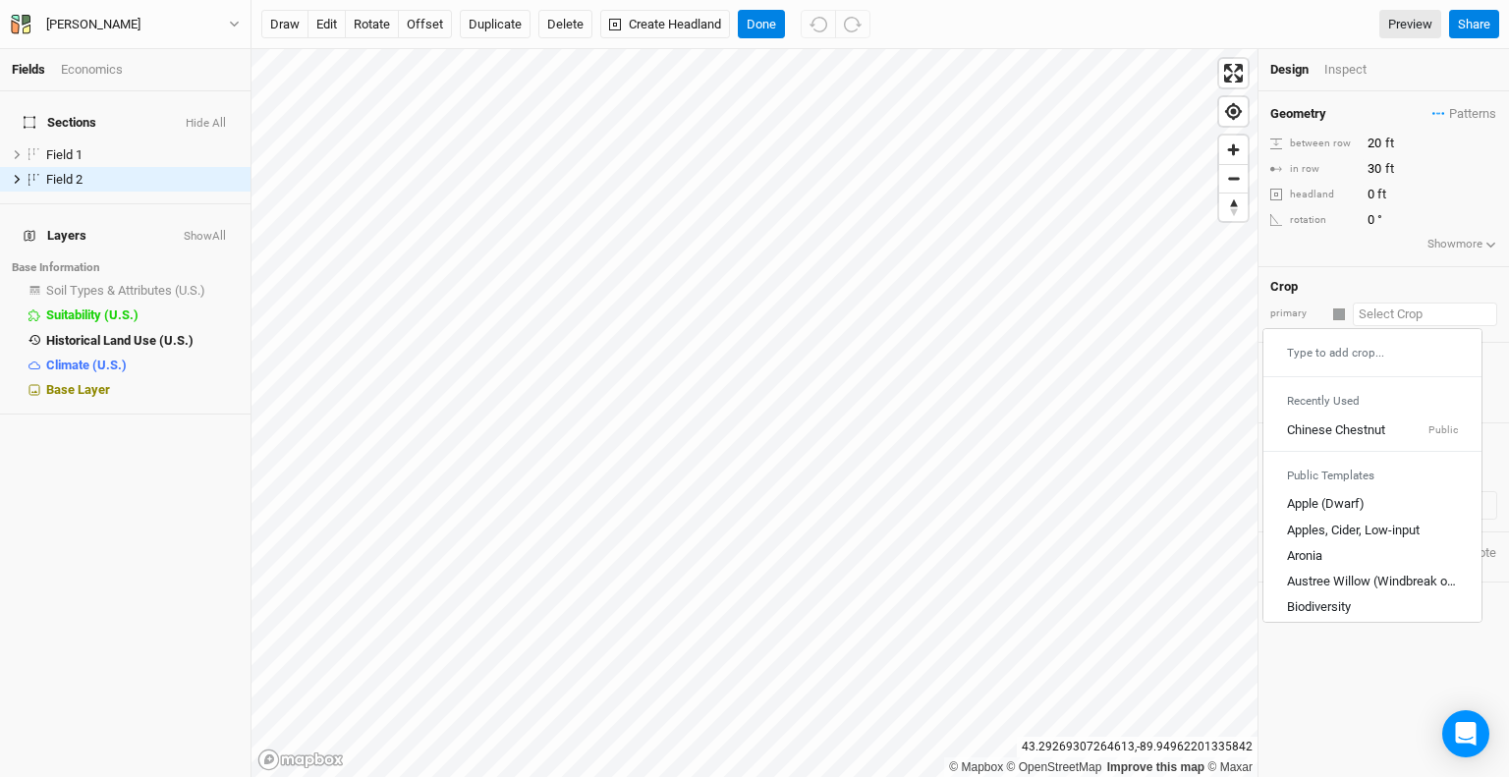
click at [1404, 306] on input "text" at bounding box center [1425, 315] width 144 height 24
click at [1350, 429] on div "Chinese Chestnut" at bounding box center [1336, 430] width 98 height 18
type input "20"
type input "Chinese Chestnut"
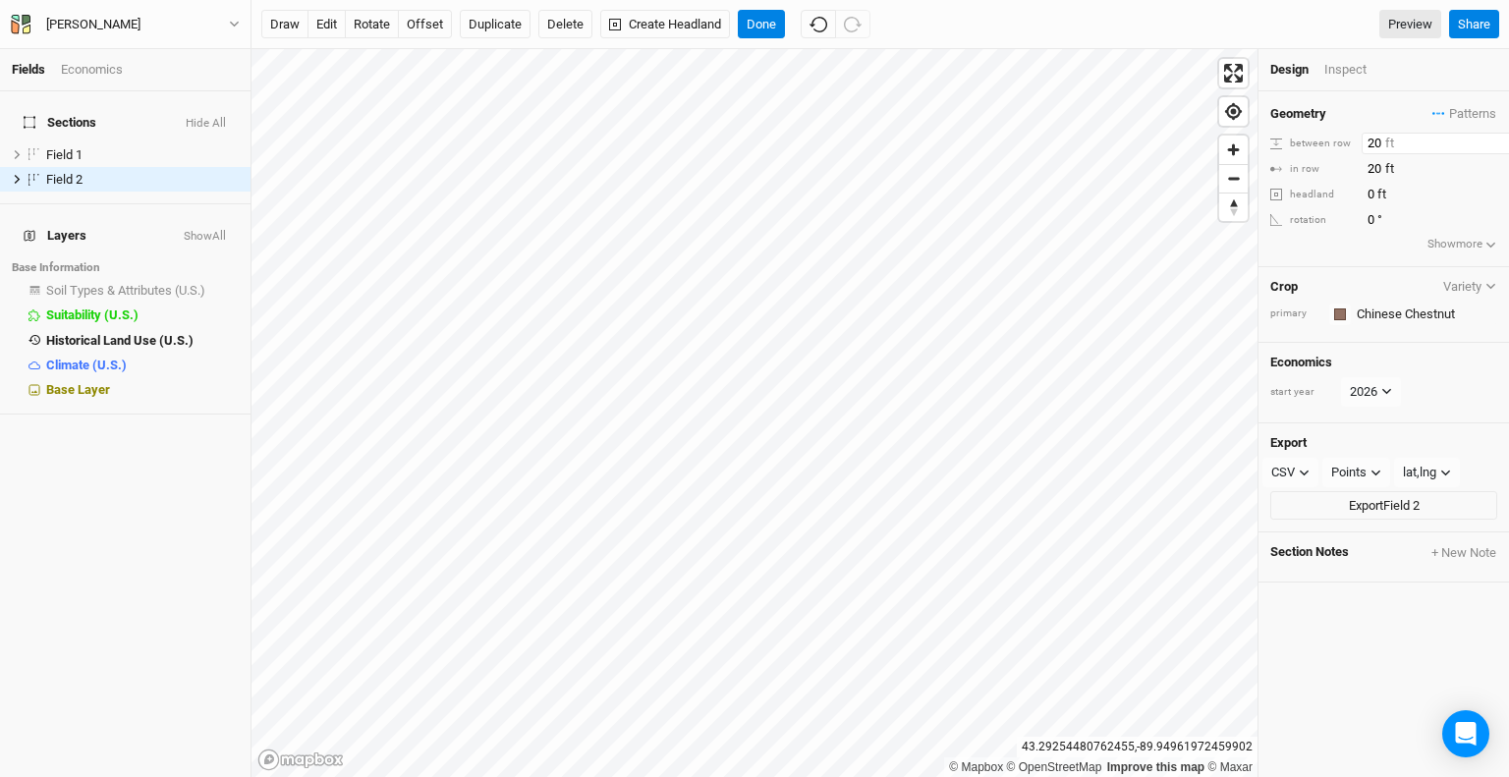
drag, startPoint x: 1380, startPoint y: 142, endPoint x: 1338, endPoint y: 142, distance: 41.3
click at [1338, 142] on div "between row 20 ft" at bounding box center [1384, 144] width 227 height 22
type input "35"
drag, startPoint x: 1380, startPoint y: 172, endPoint x: 1329, endPoint y: 158, distance: 52.9
click at [1338, 160] on div "in row 20 ft" at bounding box center [1384, 169] width 227 height 22
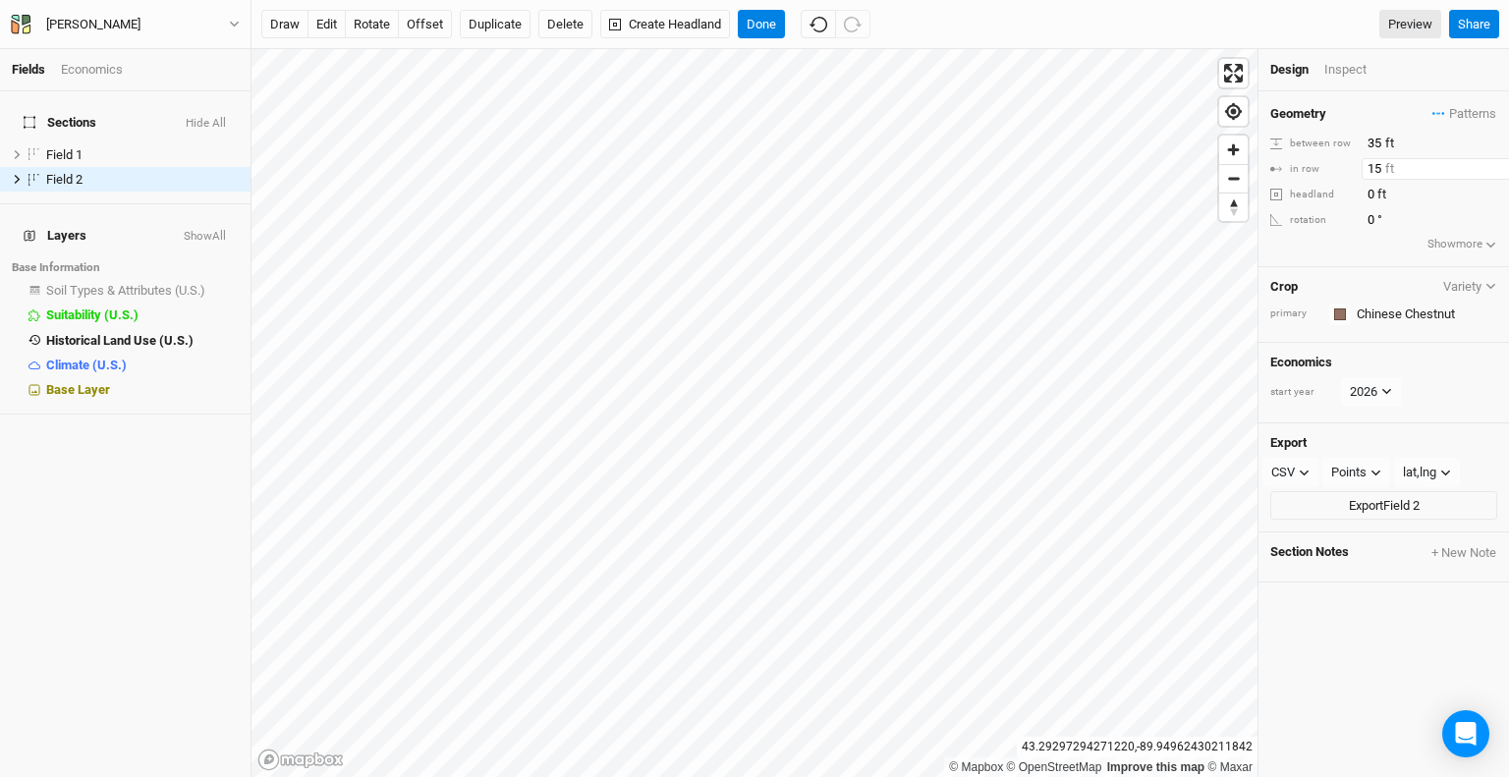
type input "15"
click at [1344, 236] on div "Geometry Patterns ＋ New in-row pattern between row 35 ft in row 15 ft headland …" at bounding box center [1384, 179] width 251 height 176
click at [366, 32] on button "rotate" at bounding box center [372, 24] width 54 height 29
type input "188.3"
click at [415, 23] on button "offset" at bounding box center [425, 24] width 54 height 29
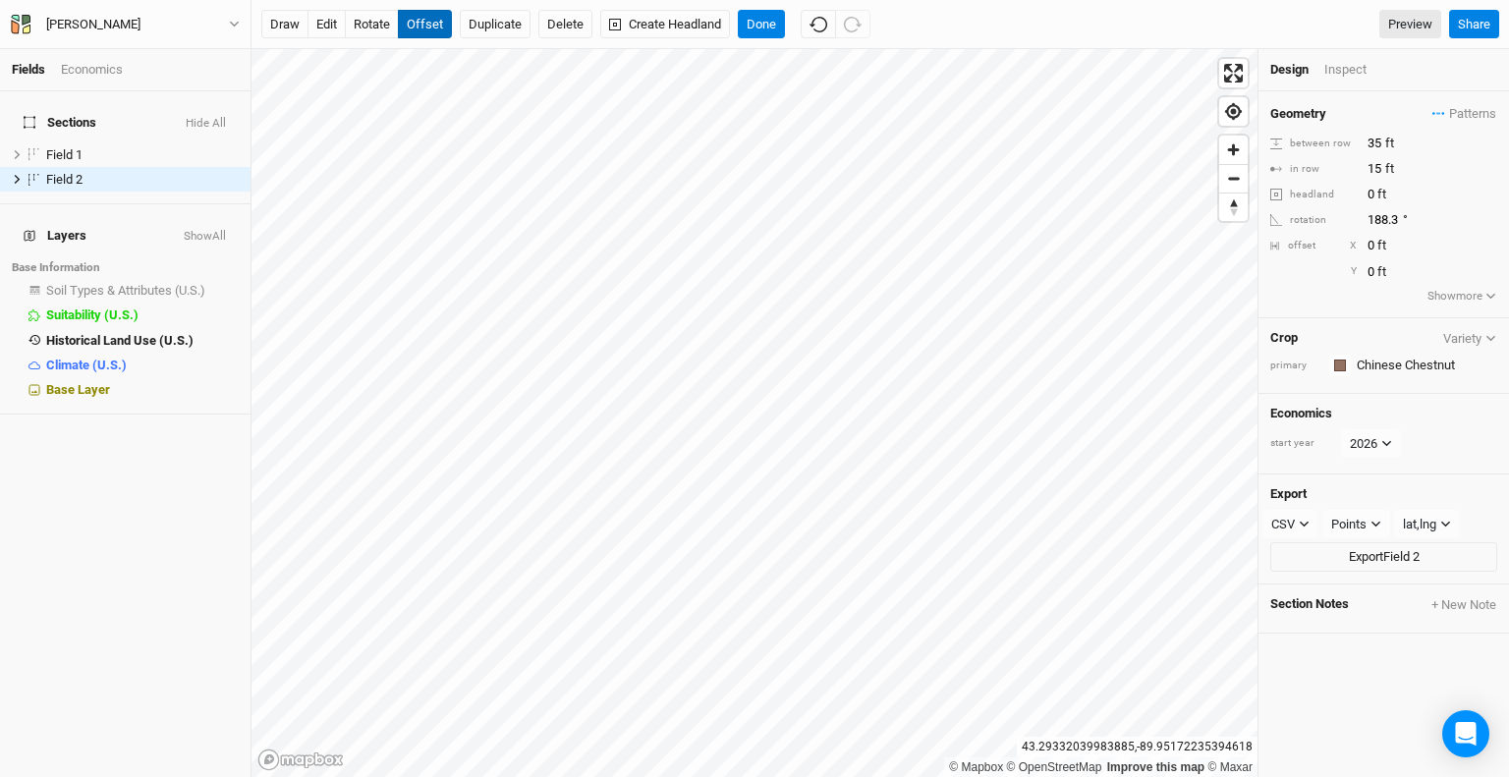
type input "1"
click at [774, 28] on button "Done" at bounding box center [761, 24] width 47 height 29
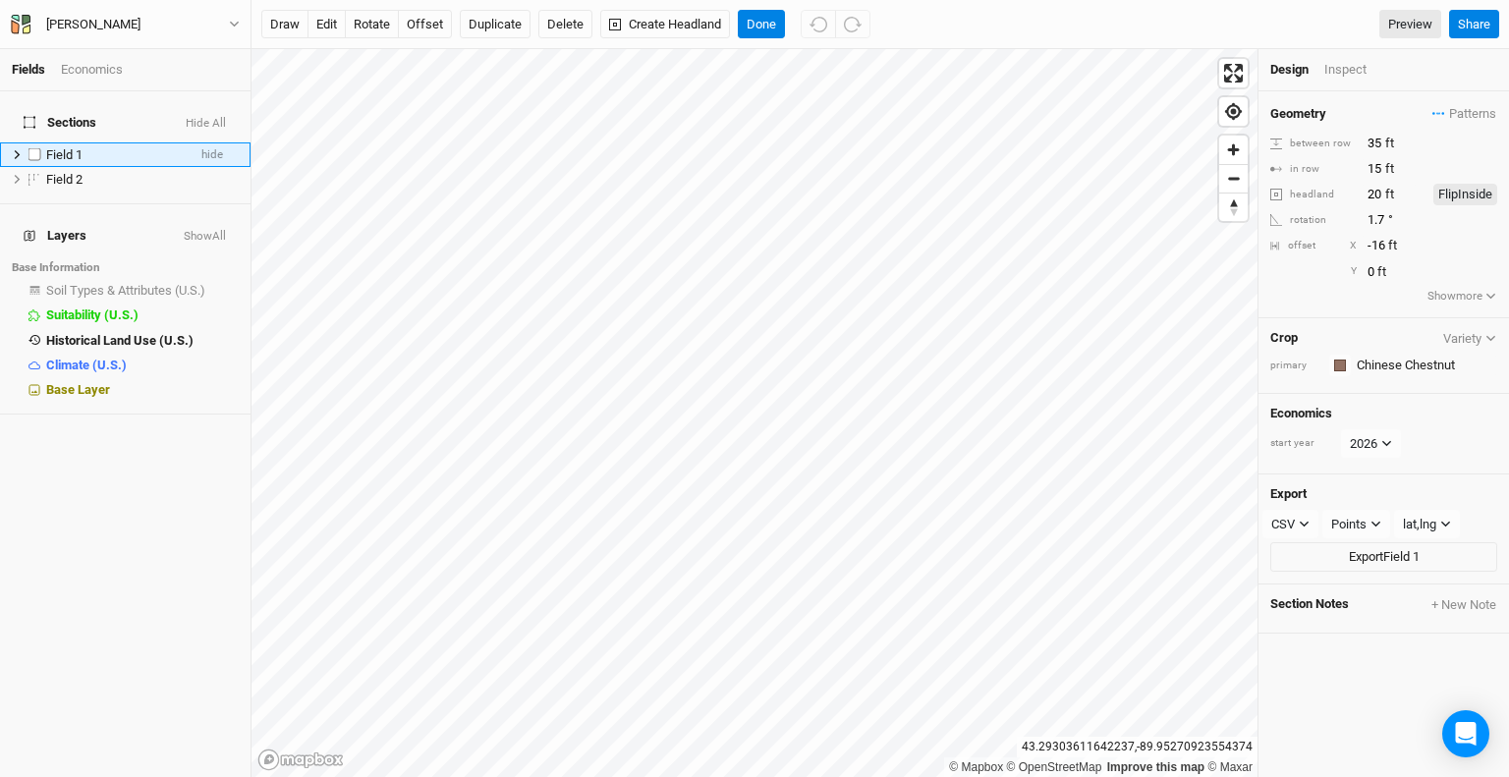
click at [16, 150] on icon at bounding box center [18, 154] width 6 height 9
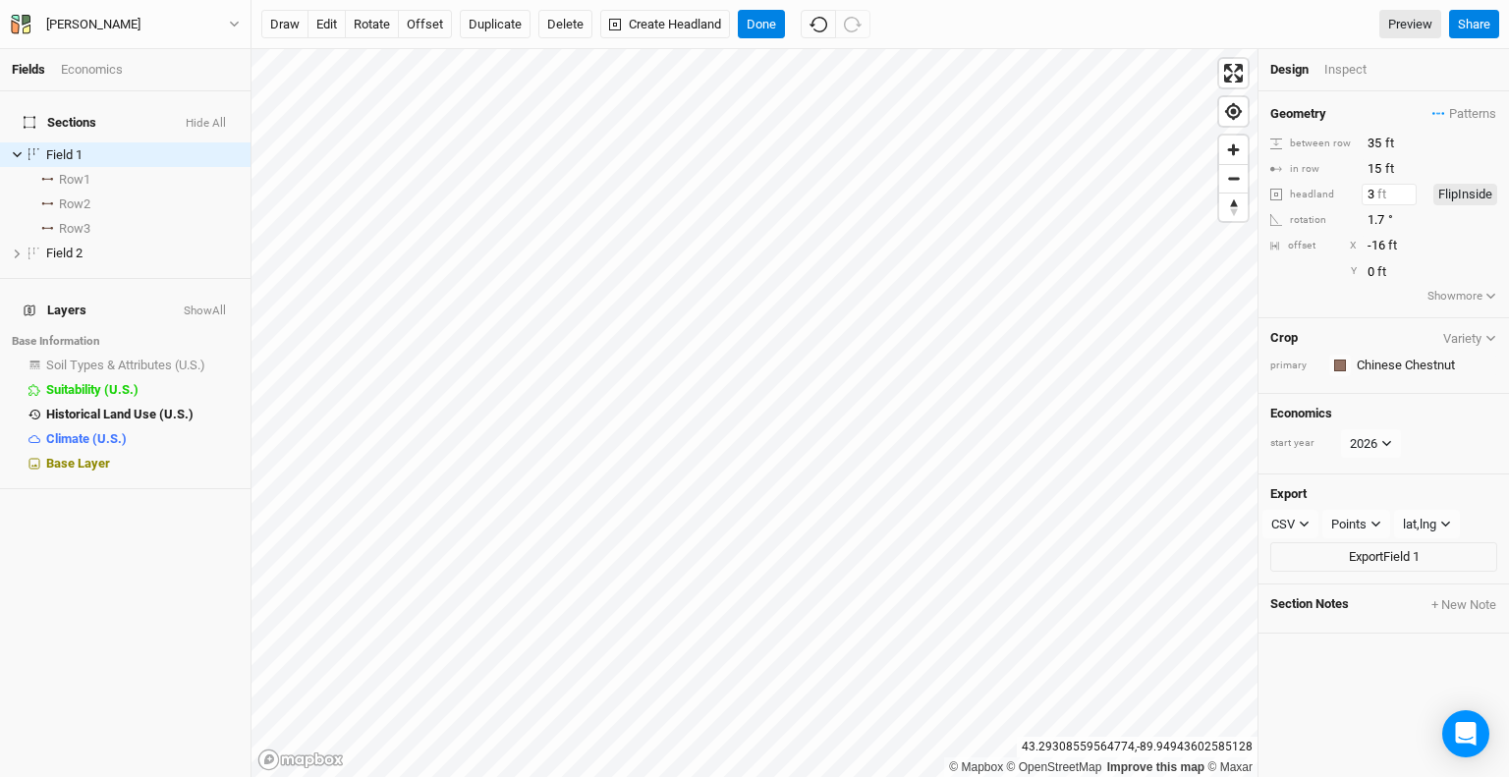
click at [1405, 205] on input "3" at bounding box center [1389, 195] width 55 height 22
click at [1405, 205] on input "2" at bounding box center [1389, 195] width 55 height 22
click at [1405, 205] on input "1" at bounding box center [1389, 195] width 55 height 22
type input "0"
click at [1405, 205] on input "0" at bounding box center [1389, 195] width 55 height 22
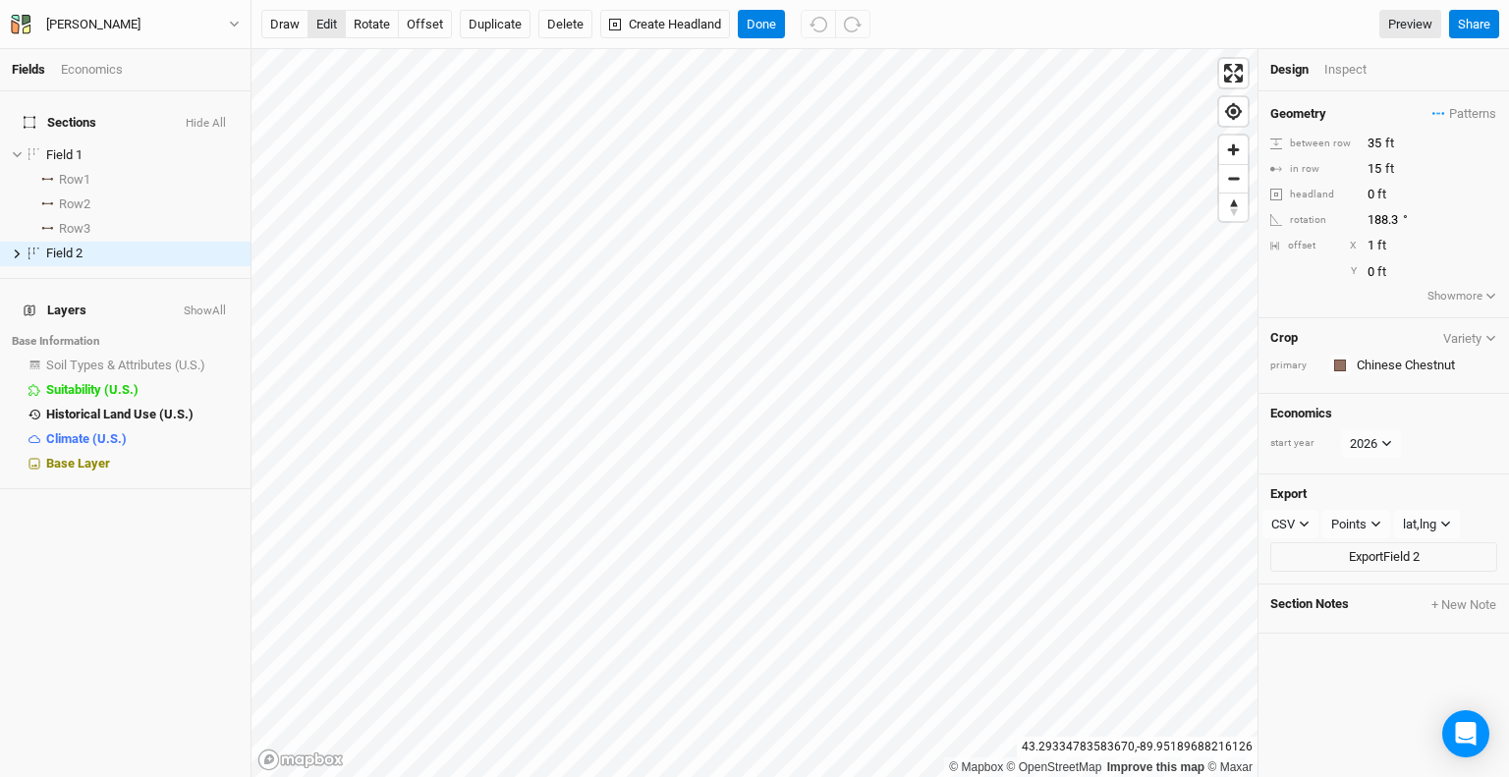
click at [334, 28] on button "edit" at bounding box center [327, 24] width 38 height 29
click at [751, 26] on button "Done" at bounding box center [761, 24] width 47 height 29
click at [418, 27] on button "offset" at bounding box center [425, 24] width 54 height 29
type input "-1"
click at [747, 21] on button "Done" at bounding box center [761, 24] width 47 height 29
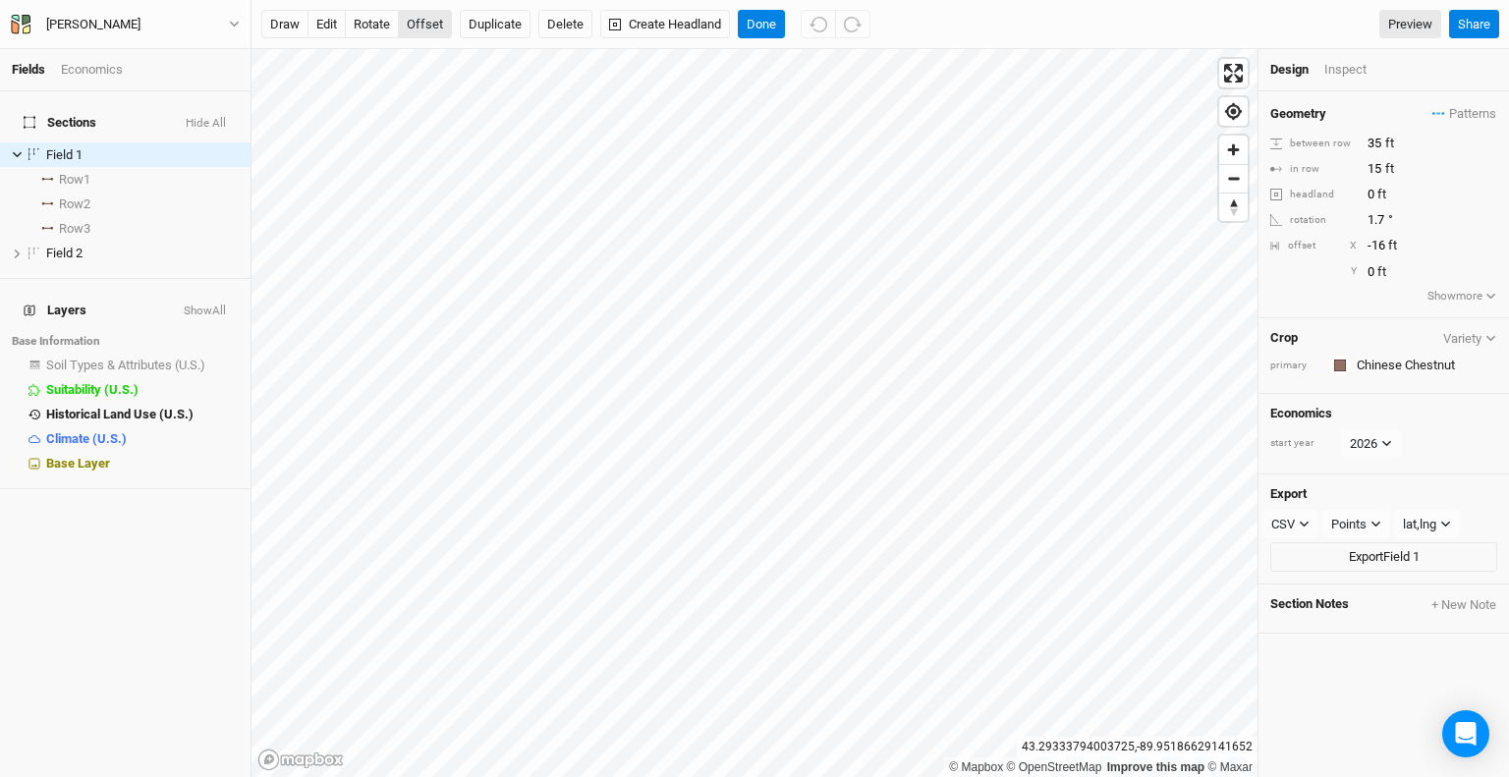
click at [436, 27] on button "offset" at bounding box center [425, 24] width 54 height 29
type input "-20"
click at [770, 29] on button "Done" at bounding box center [761, 24] width 47 height 29
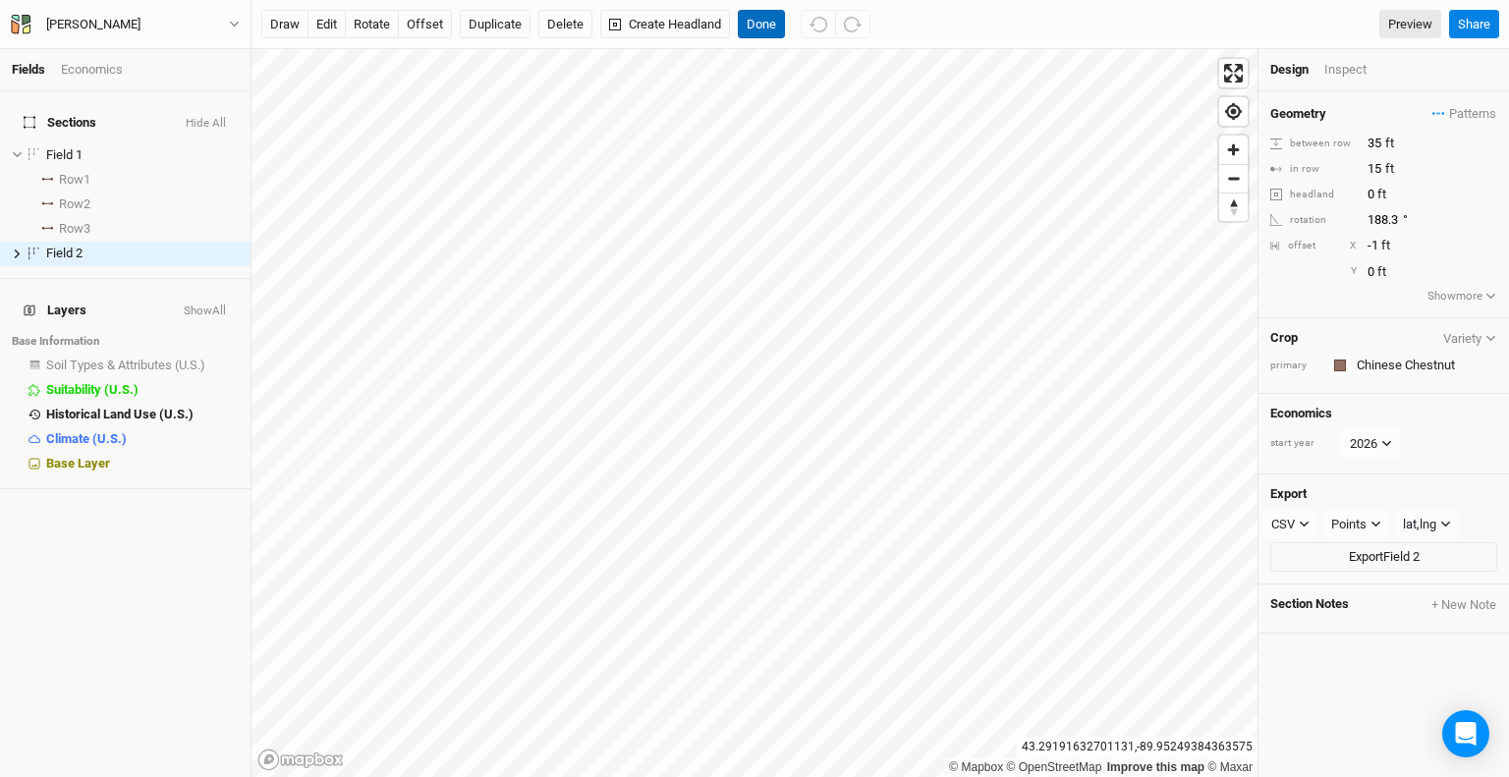
click at [774, 34] on button "Done" at bounding box center [761, 24] width 47 height 29
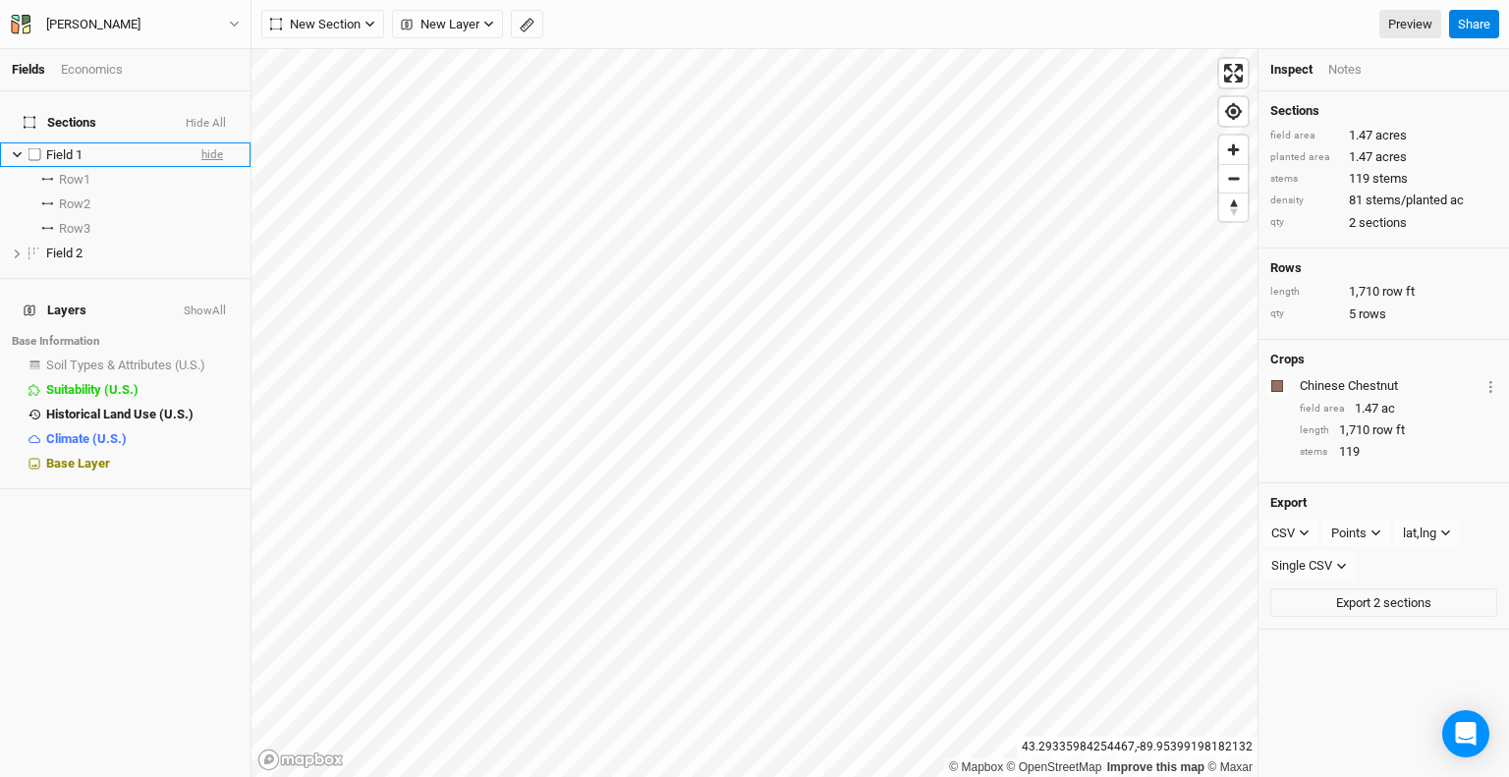
click at [201, 142] on span "hide" at bounding box center [212, 154] width 22 height 25
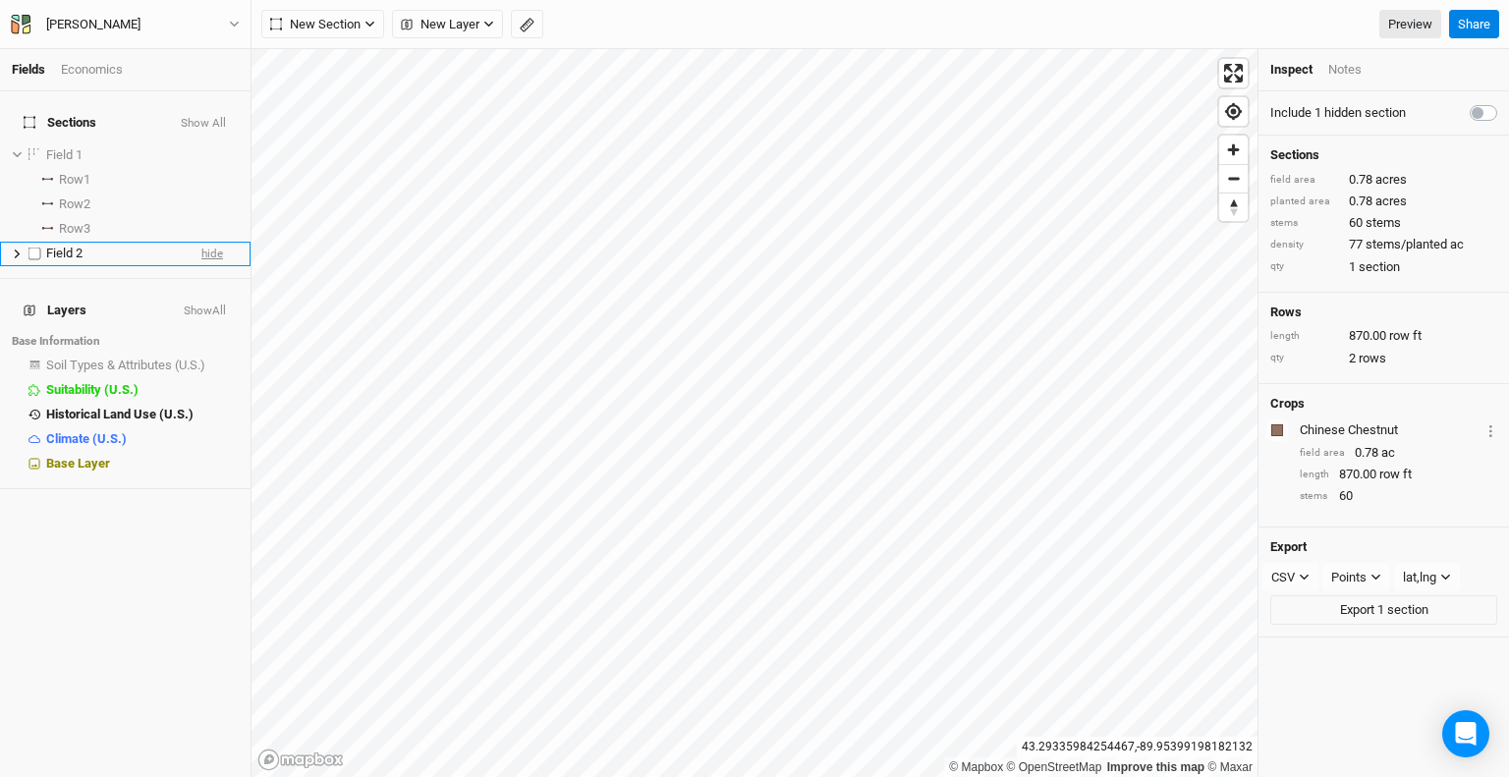
click at [205, 246] on span "hide" at bounding box center [212, 254] width 22 height 25
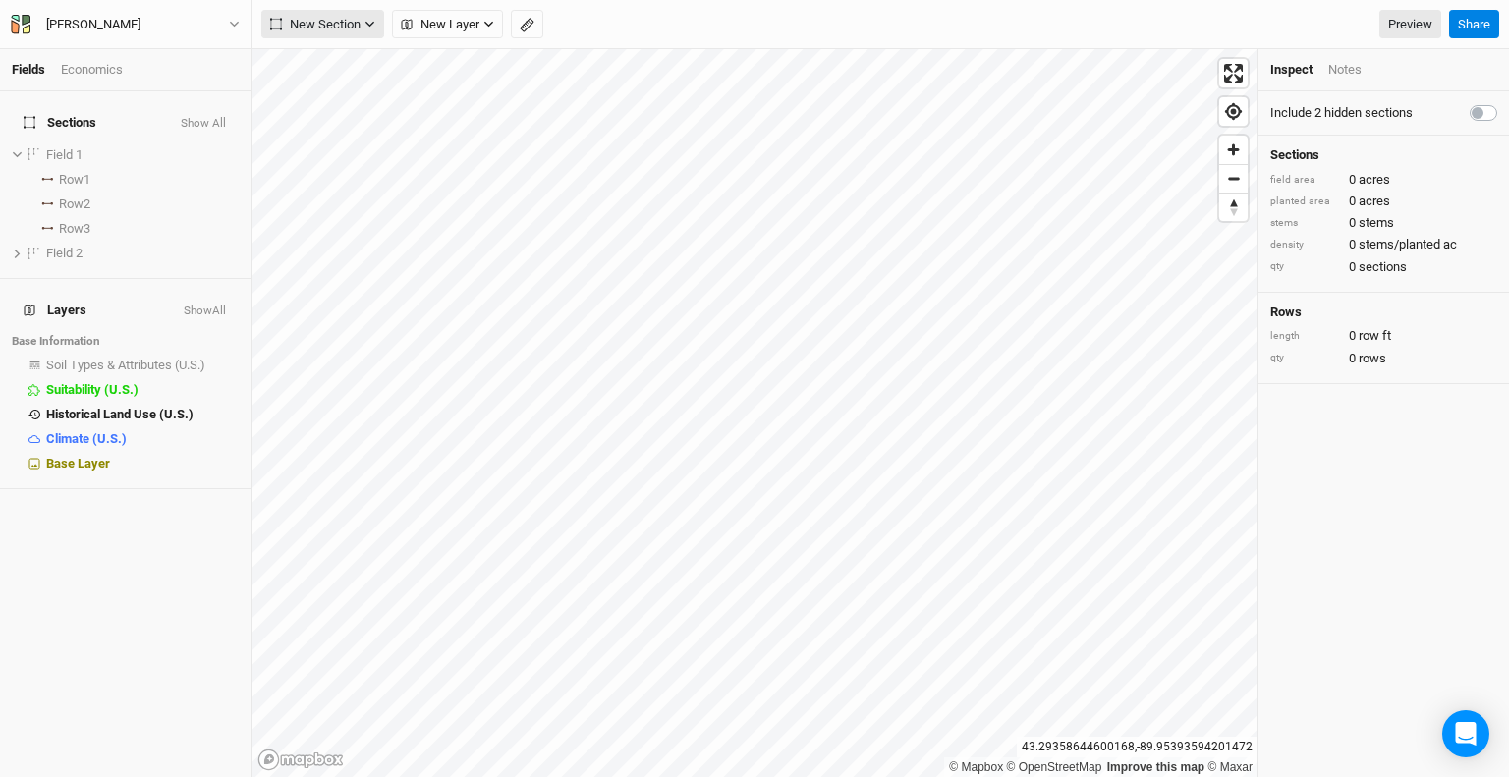
click at [359, 27] on span "New Section" at bounding box center [315, 25] width 90 height 20
click at [332, 126] on div "Keyline Beta" at bounding box center [351, 126] width 94 height 23
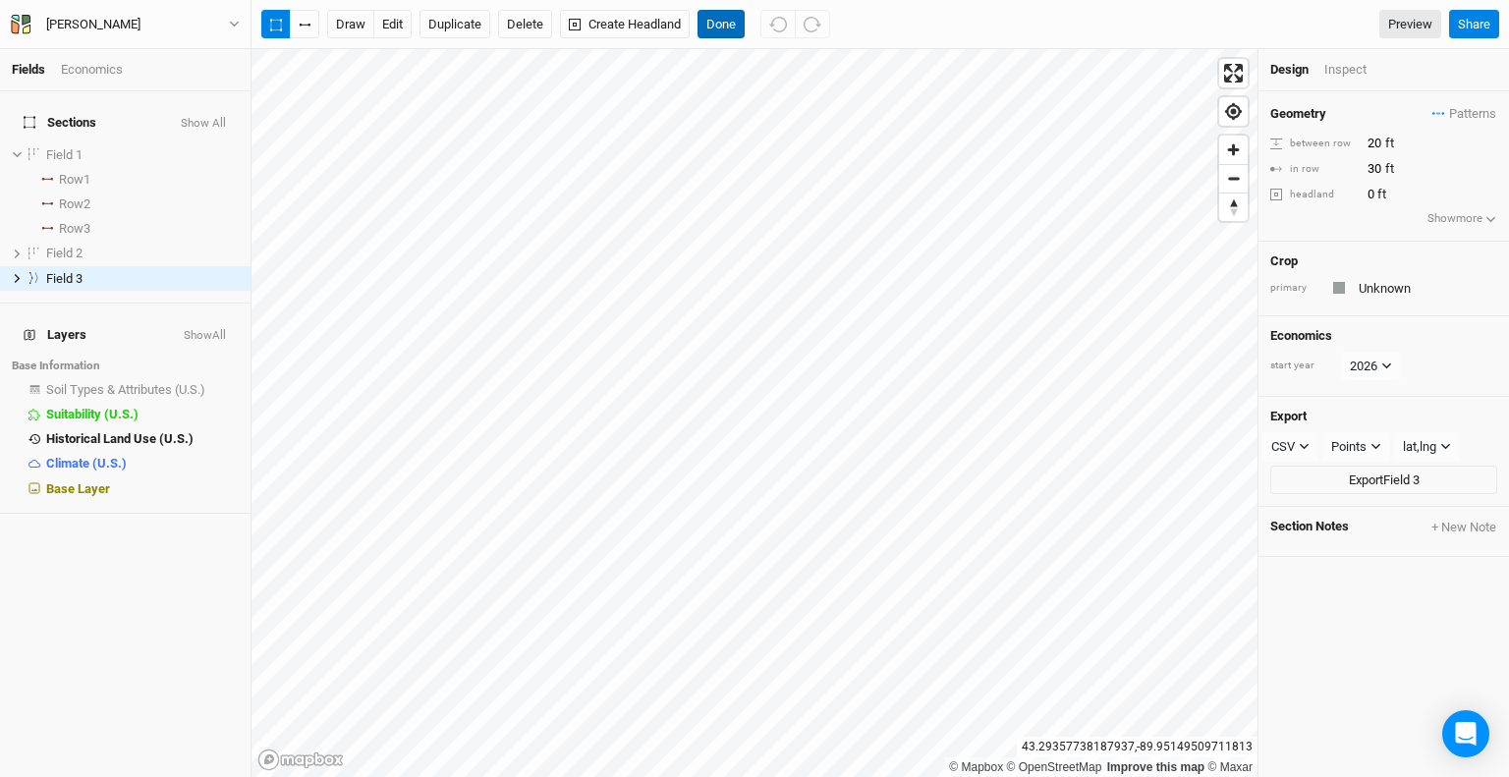
drag, startPoint x: 718, startPoint y: 27, endPoint x: 708, endPoint y: 28, distance: 11.0
click at [718, 27] on button "Done" at bounding box center [721, 24] width 47 height 29
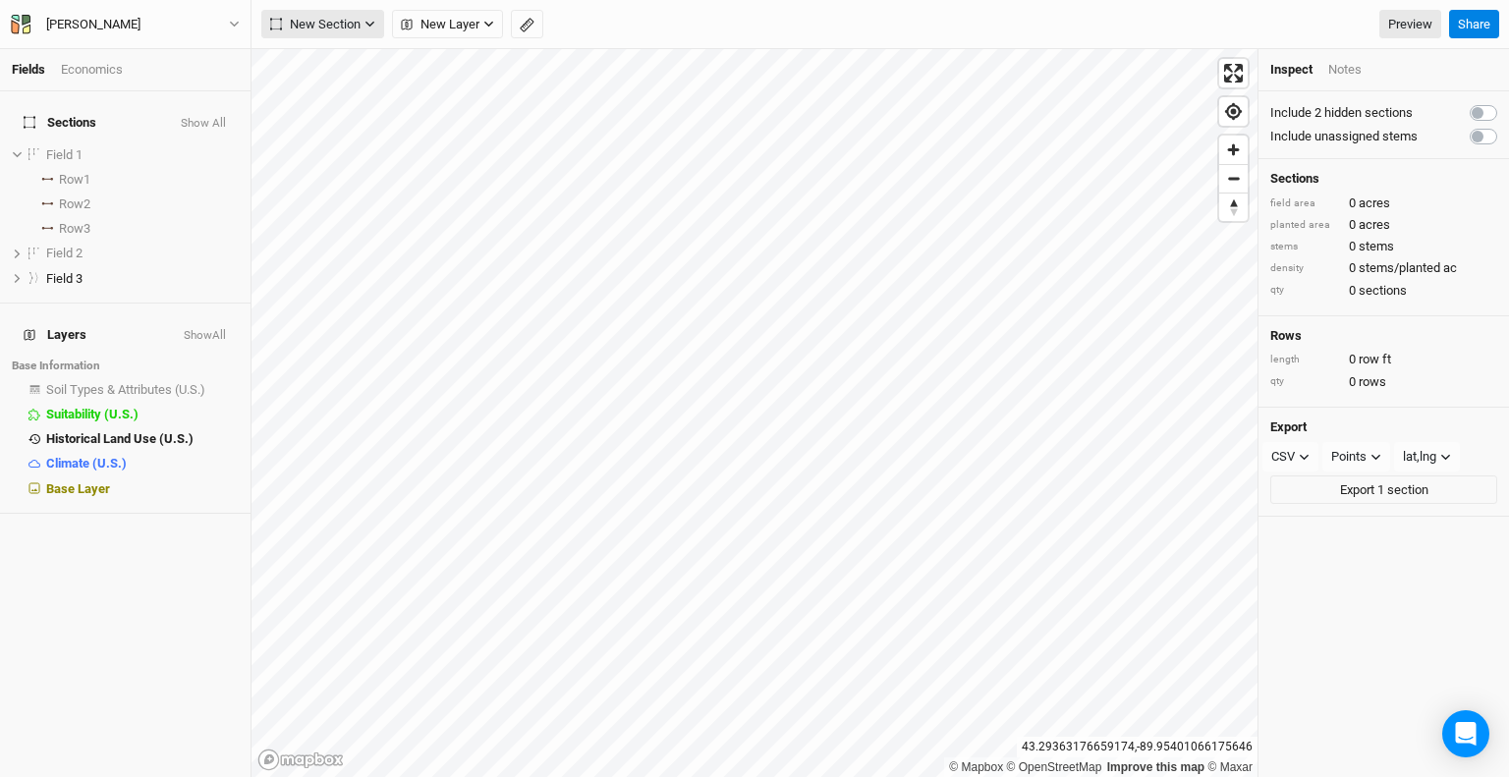
click at [366, 30] on button "New Section" at bounding box center [322, 24] width 123 height 29
click at [347, 121] on div "Keyline Beta" at bounding box center [351, 126] width 94 height 23
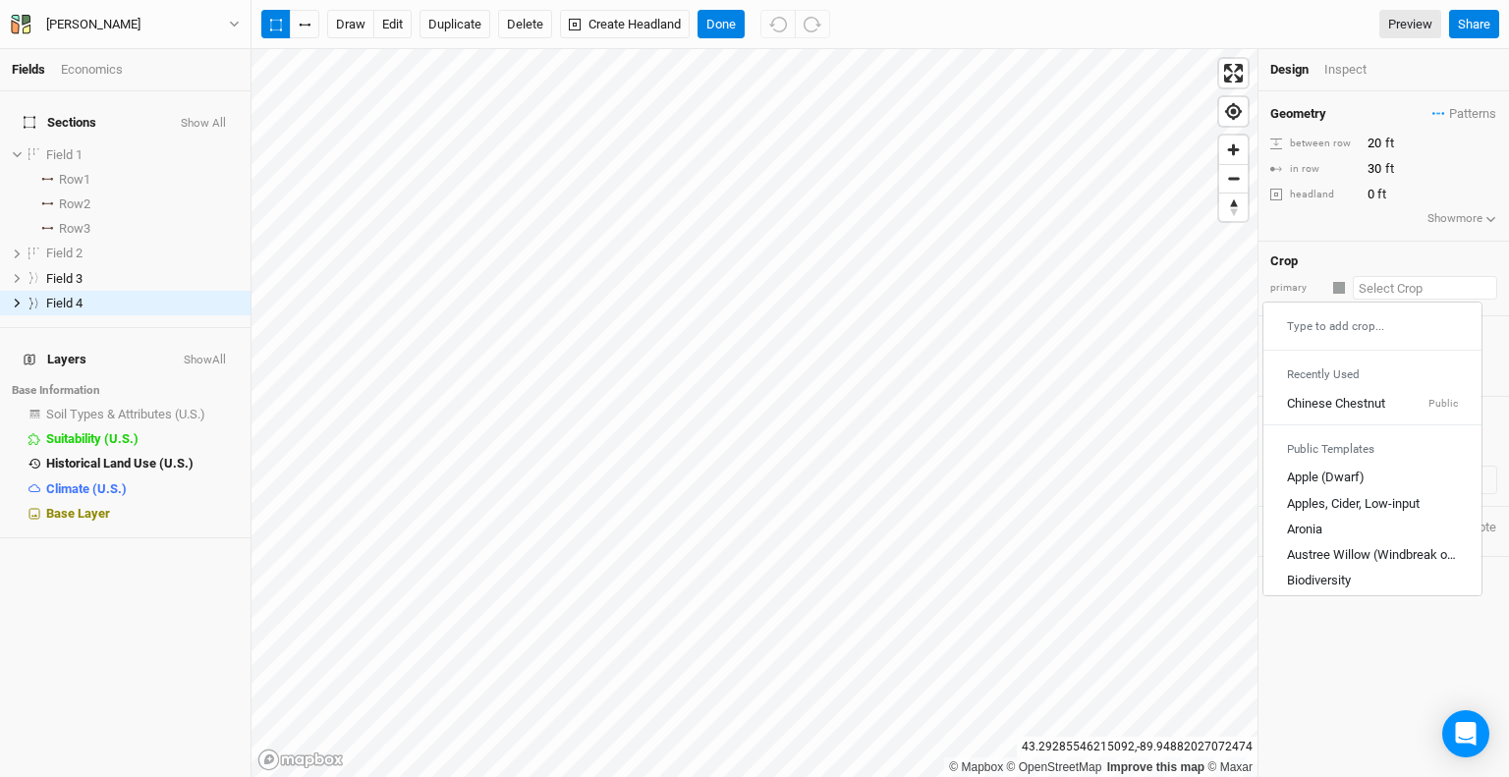
click at [1380, 291] on input "text" at bounding box center [1425, 288] width 144 height 24
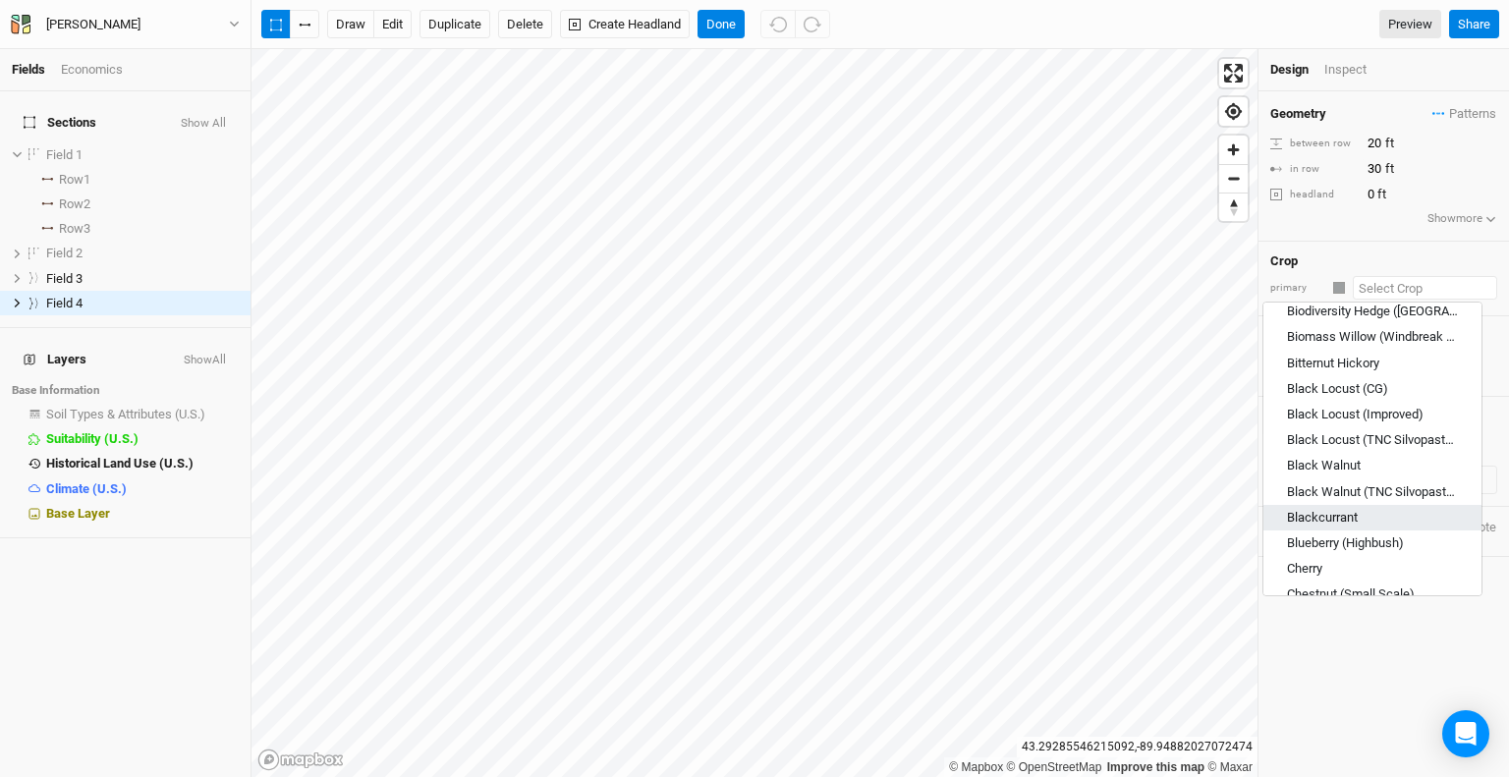
scroll to position [491, 0]
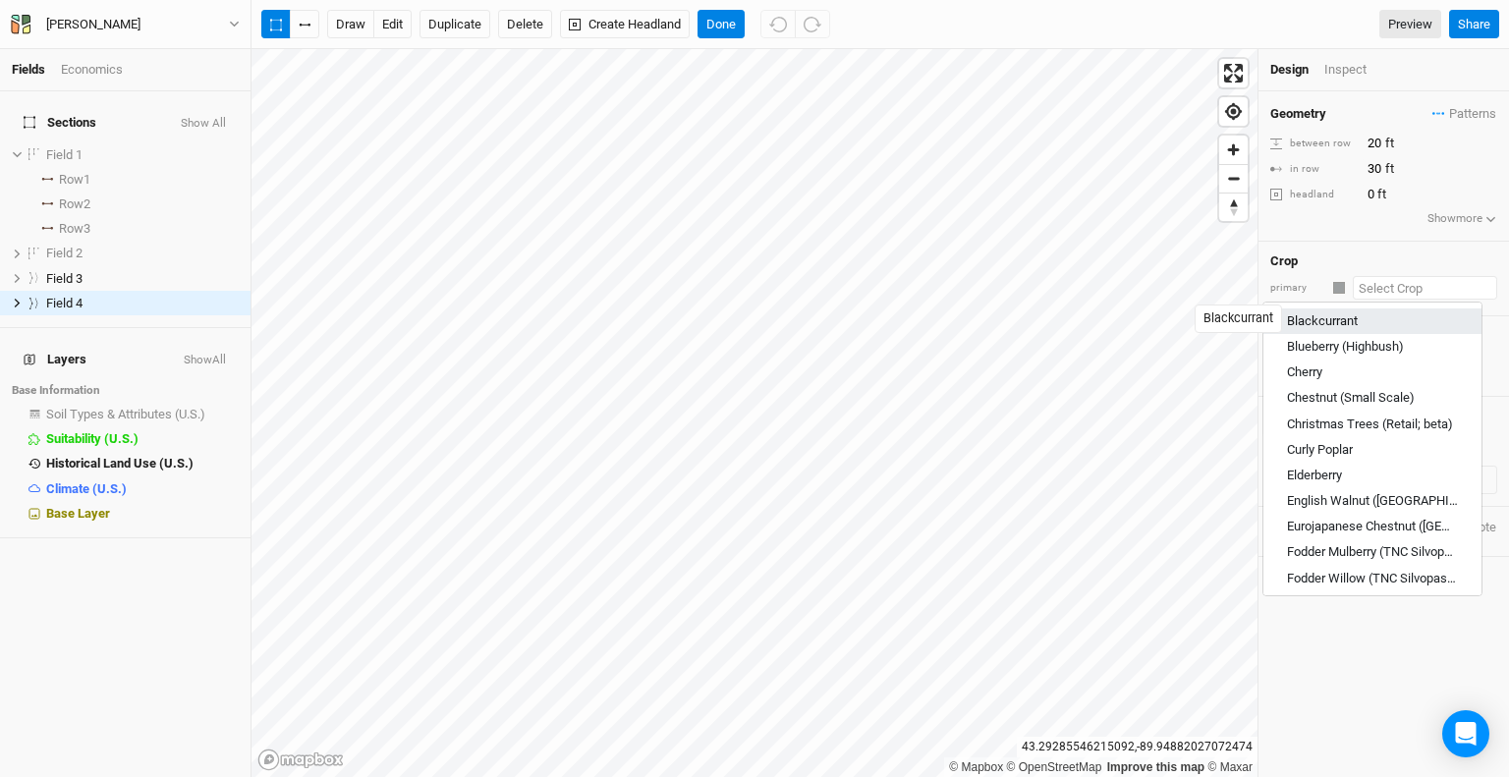
click at [1338, 321] on div "Blackcurrant" at bounding box center [1322, 322] width 71 height 18
type input "Blackcurrant"
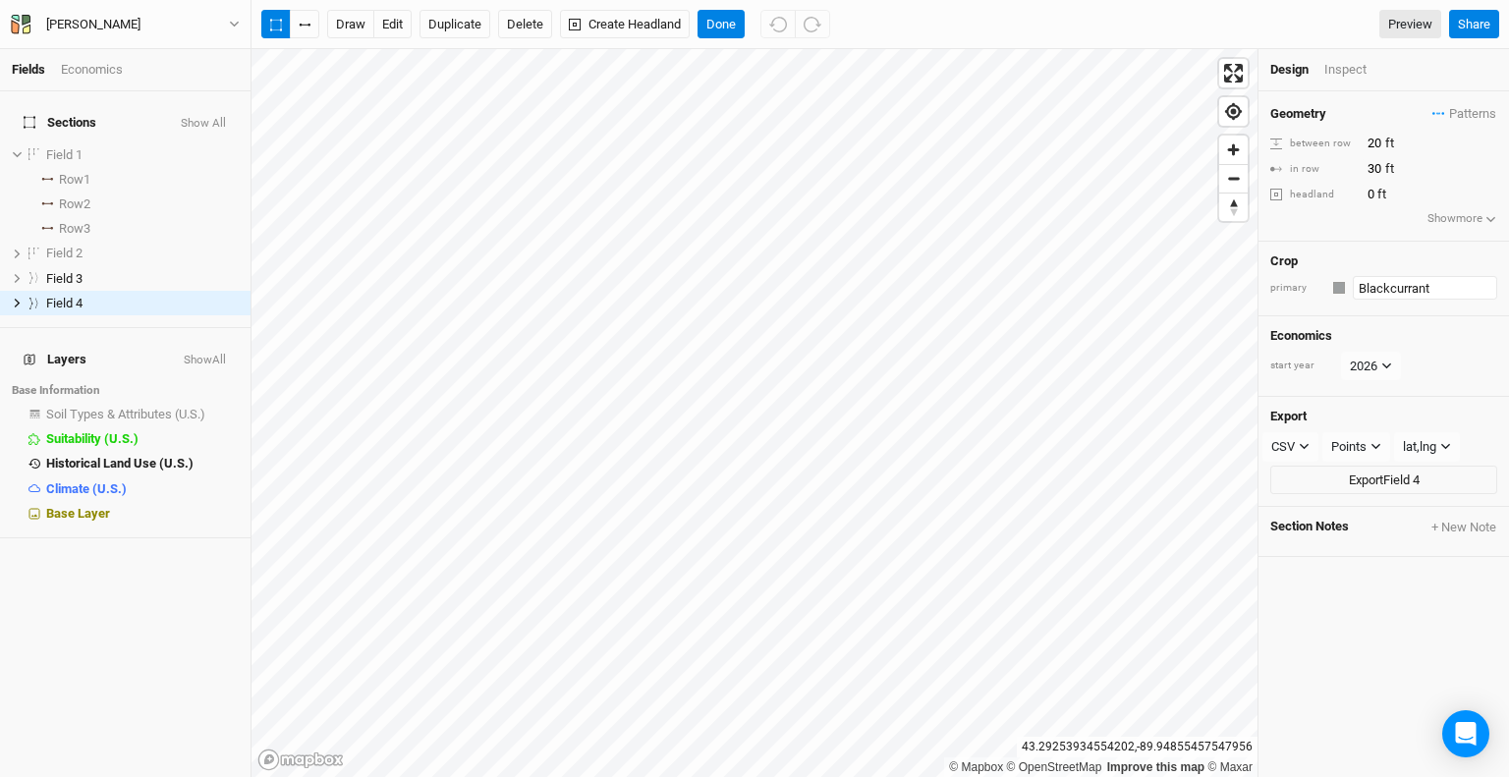
type input "12"
type input "2.5"
click at [1399, 283] on input "text" at bounding box center [1425, 288] width 144 height 24
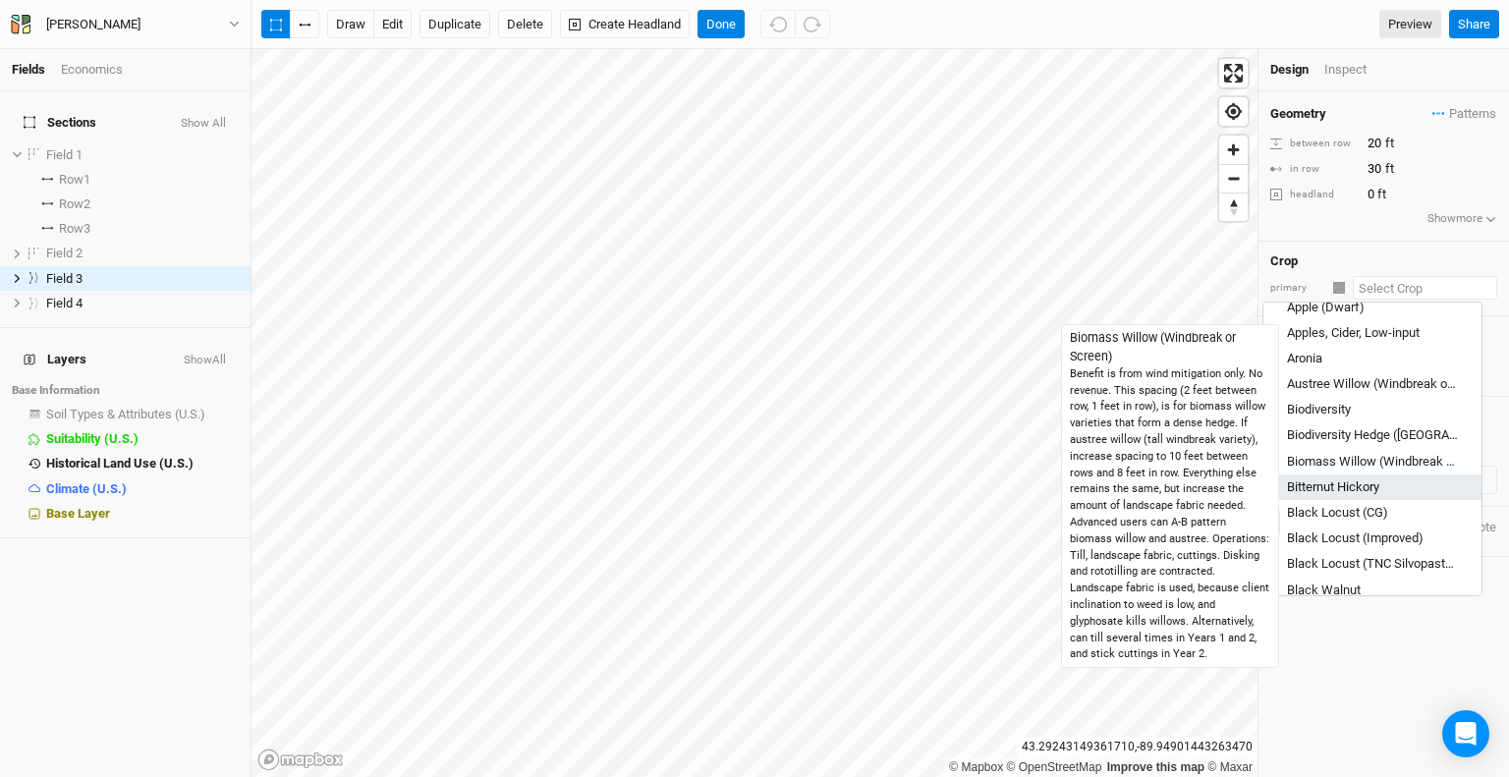
scroll to position [0, 0]
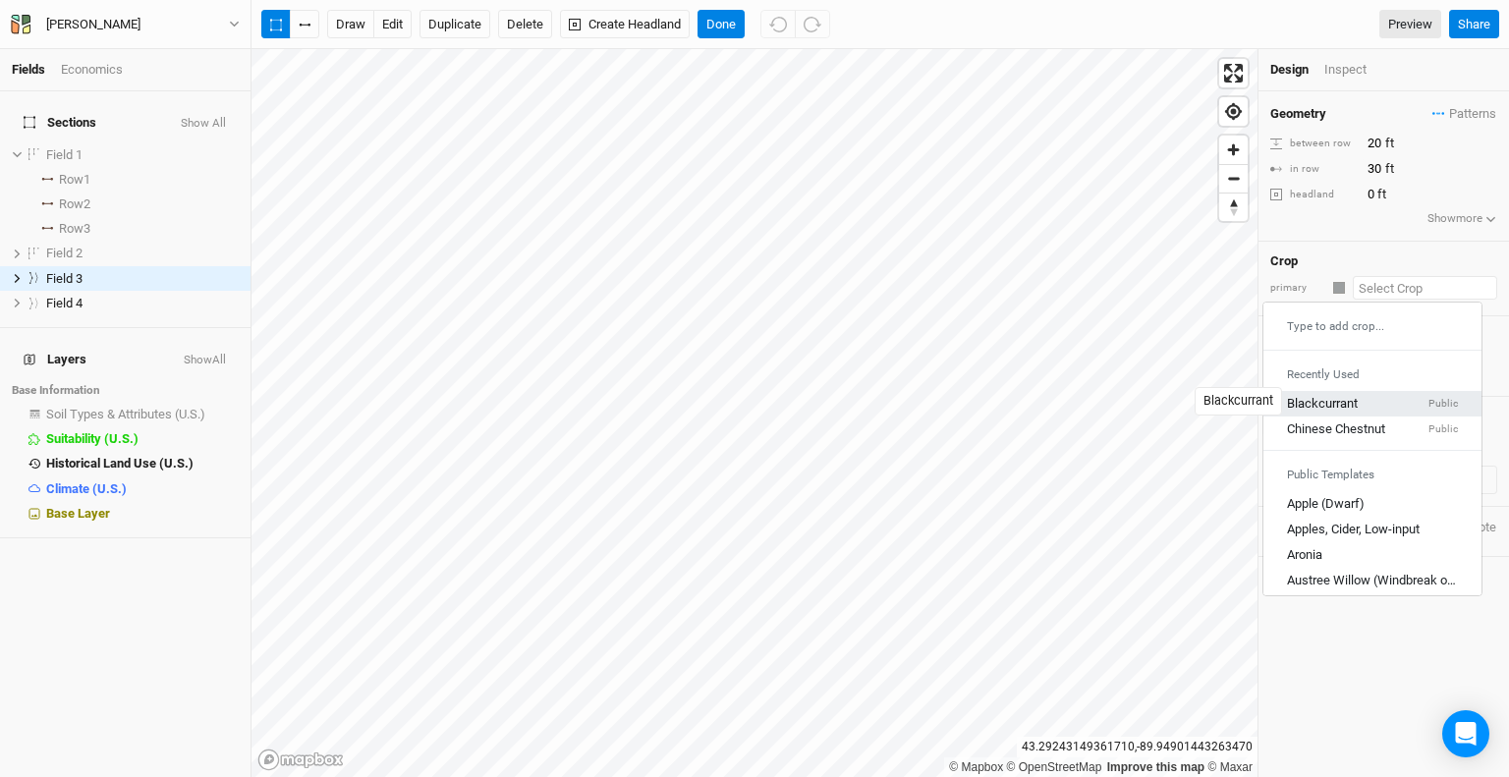
click at [1356, 397] on div "Blackcurrant" at bounding box center [1322, 404] width 71 height 18
type input "12"
type input "2.5"
type input "Blackcurrant"
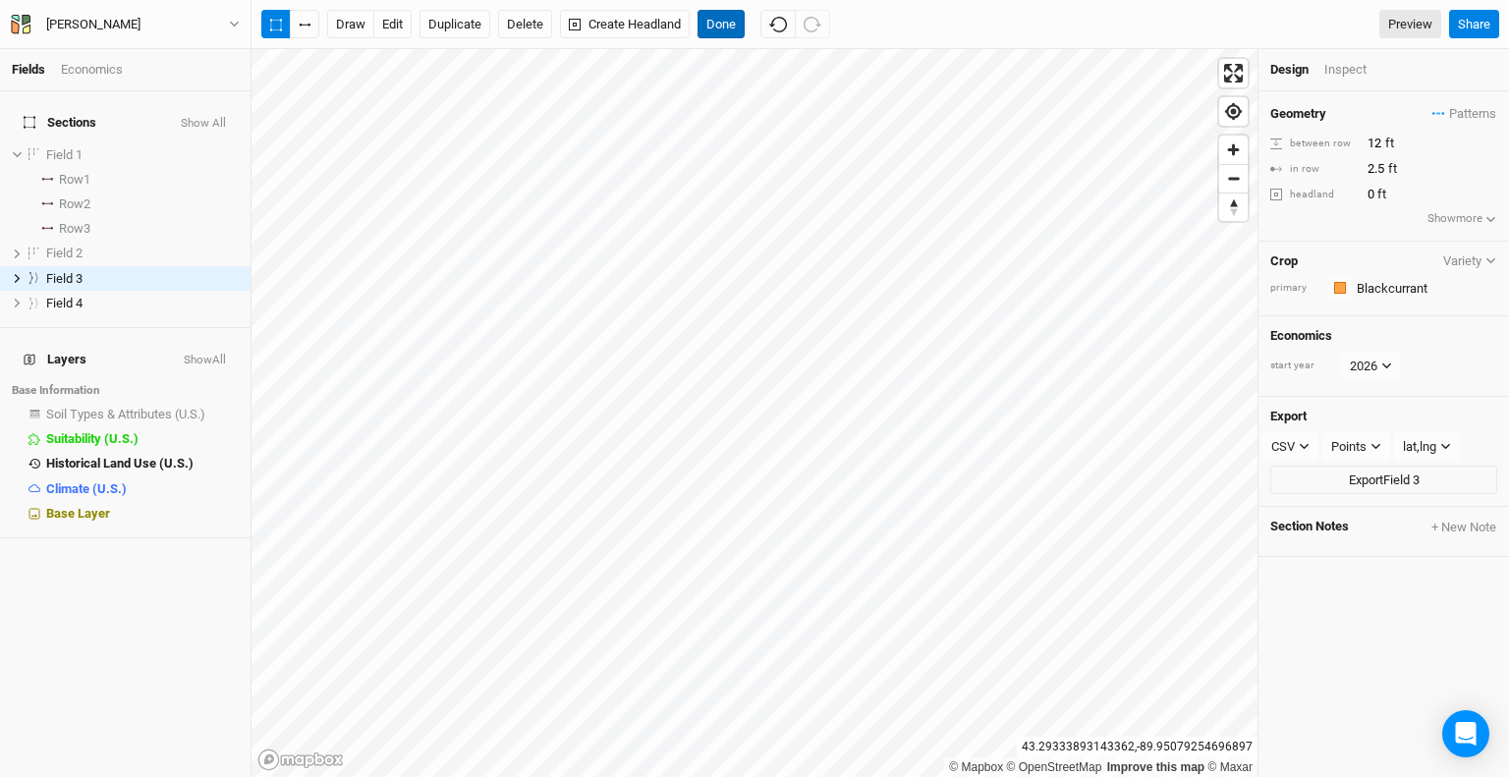
click at [712, 23] on button "Done" at bounding box center [721, 24] width 47 height 29
